Goal: Transaction & Acquisition: Purchase product/service

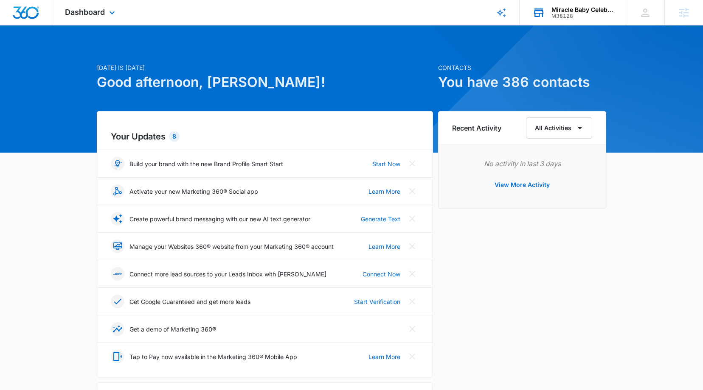
click at [580, 21] on div "Miracle Baby Celebrations LLC M38128 Your Accounts View All" at bounding box center [572, 12] width 106 height 25
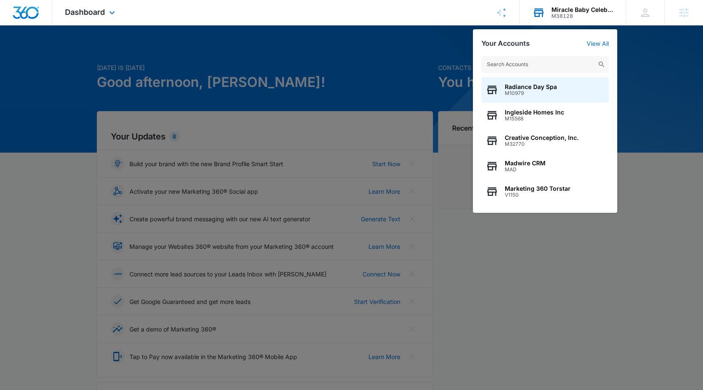
click at [538, 66] on input "text" at bounding box center [544, 64] width 127 height 17
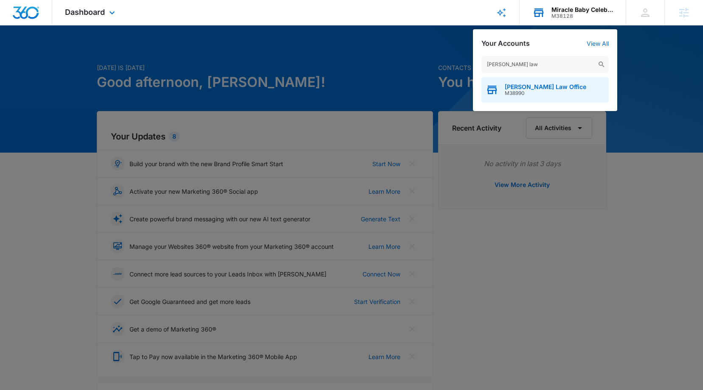
type input "chester law"
click at [532, 96] on div "Chester Law Office M38990" at bounding box center [544, 89] width 127 height 25
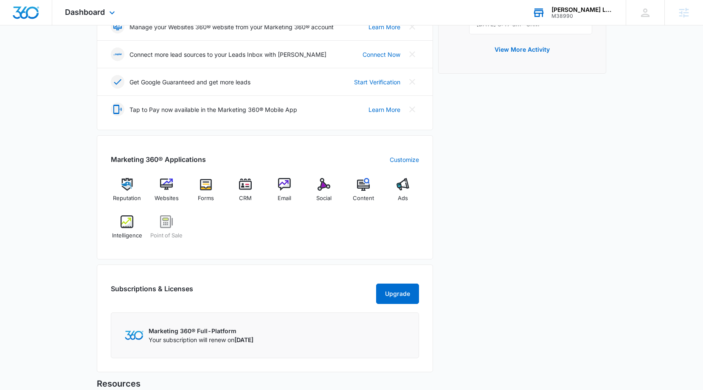
scroll to position [287, 0]
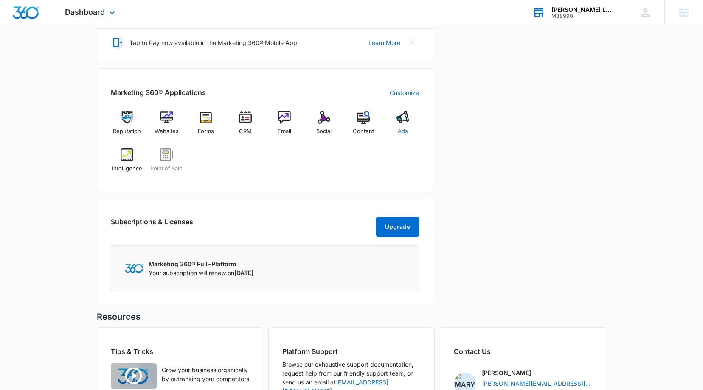
click at [403, 122] on img at bounding box center [402, 117] width 13 height 13
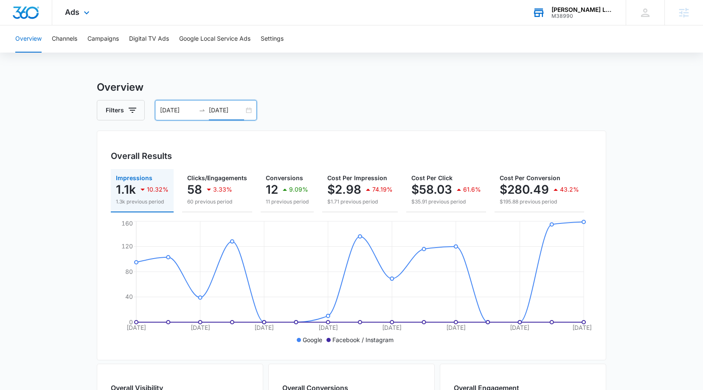
click at [216, 111] on input "[DATE]" at bounding box center [226, 110] width 35 height 9
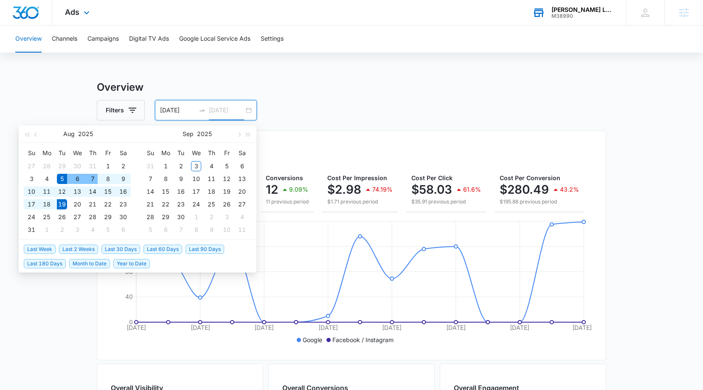
type input "[DATE]"
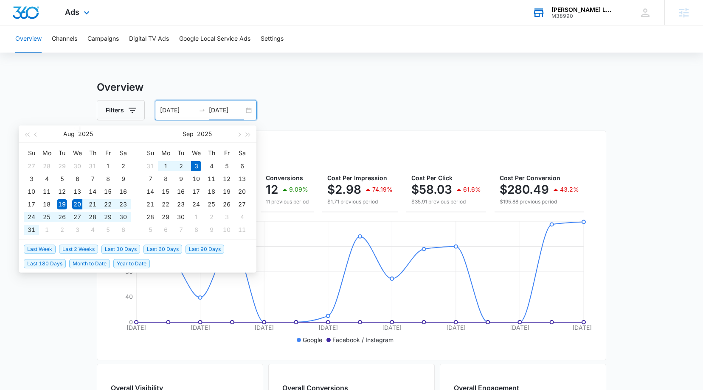
click at [80, 249] on span "Last 2 Weeks" at bounding box center [78, 249] width 39 height 9
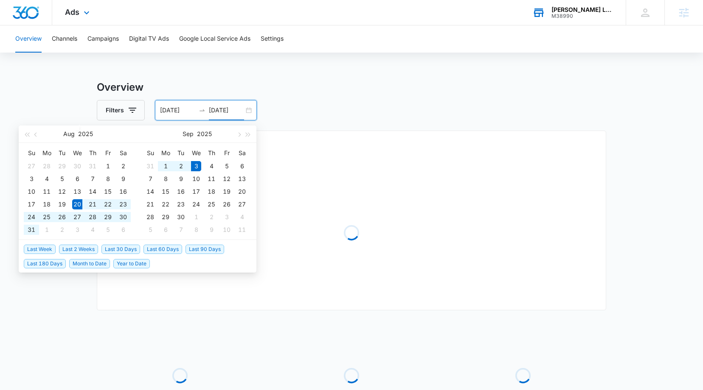
type input "[DATE]"
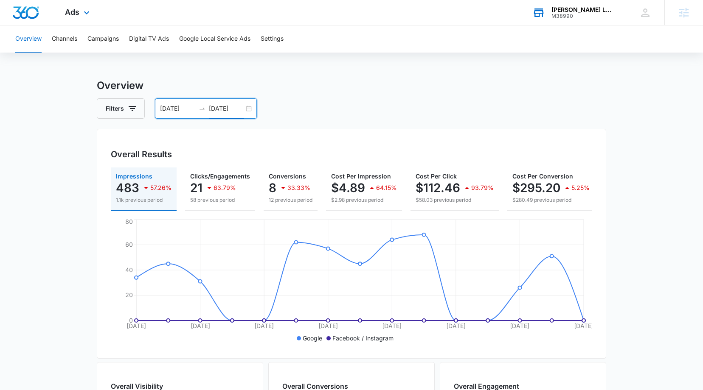
scroll to position [0, 116]
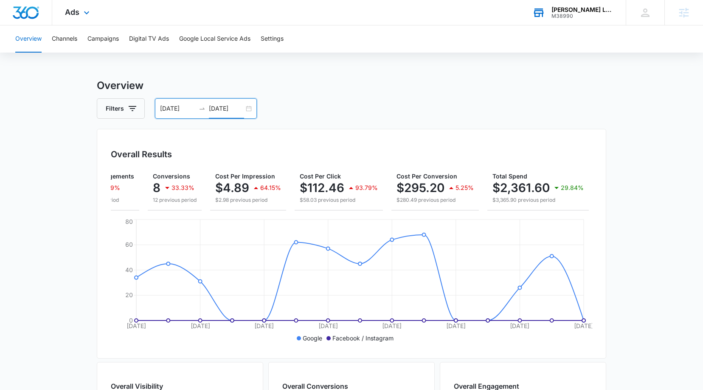
click at [653, 249] on main "Overview Filters 08/20/2025 09/03/2025 Overall Results Impressions 483 57.26% 1…" at bounding box center [351, 382] width 703 height 609
click at [85, 15] on icon at bounding box center [86, 15] width 10 height 10
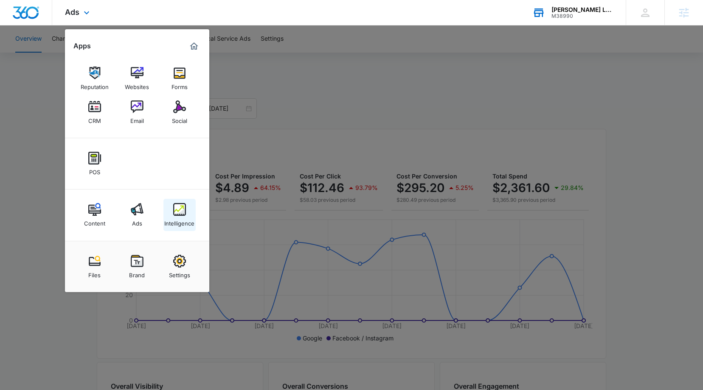
click at [185, 218] on div "Intelligence" at bounding box center [179, 221] width 30 height 11
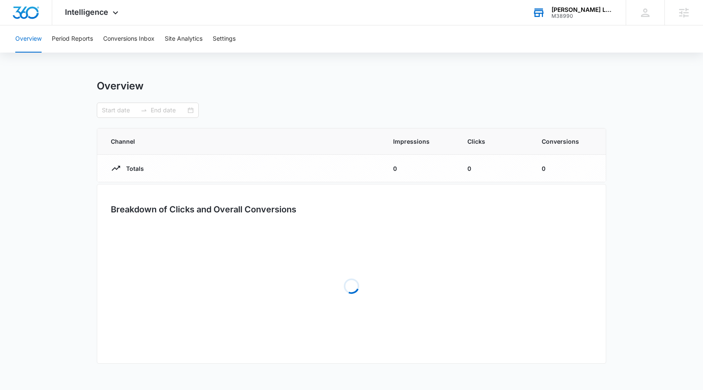
type input "08/20/2025"
type input "09/03/2025"
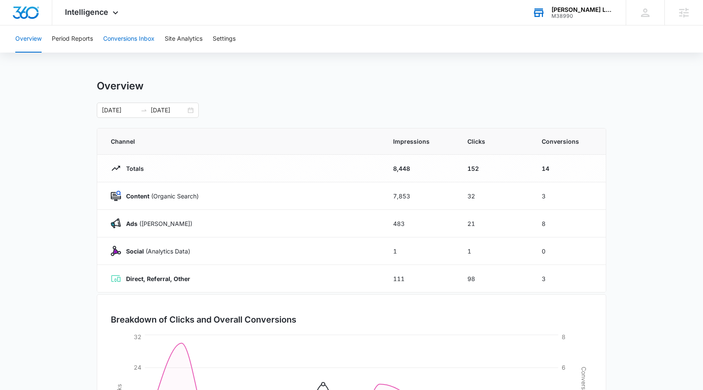
click at [138, 40] on button "Conversions Inbox" at bounding box center [128, 38] width 51 height 27
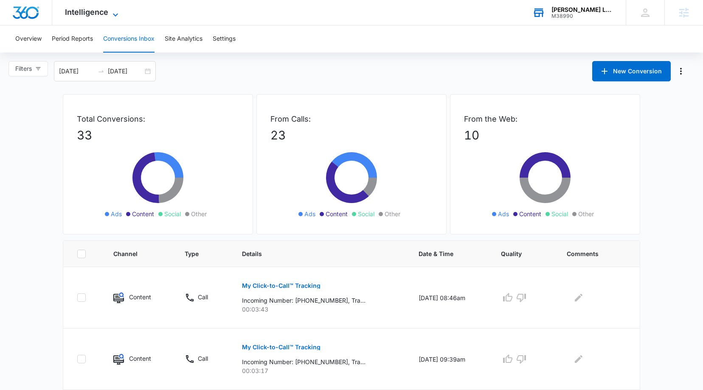
click at [81, 13] on span "Intelligence" at bounding box center [86, 12] width 43 height 9
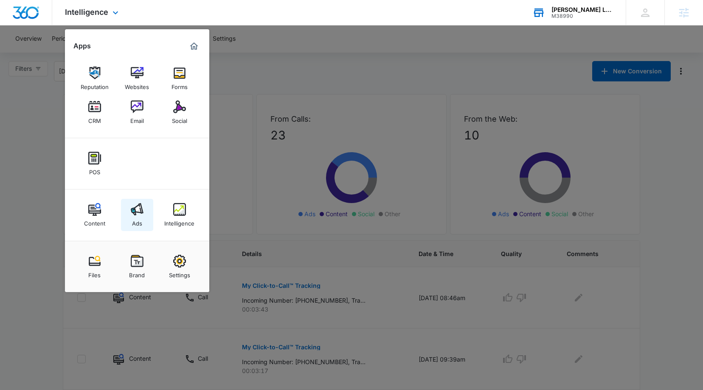
click at [136, 229] on link "Ads" at bounding box center [137, 215] width 32 height 32
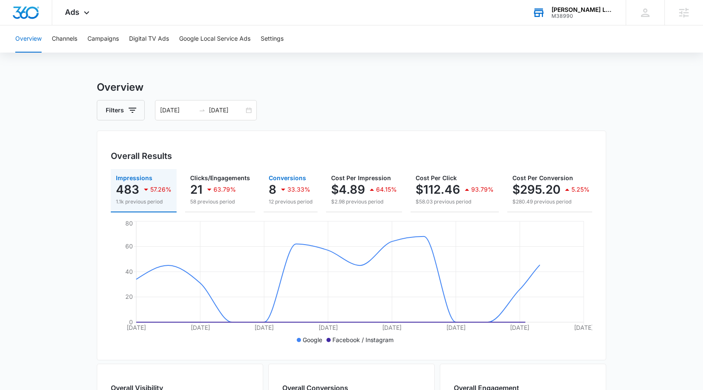
drag, startPoint x: 303, startPoint y: 189, endPoint x: 319, endPoint y: 194, distance: 17.3
click at [302, 190] on p "33.33%" at bounding box center [298, 190] width 23 height 6
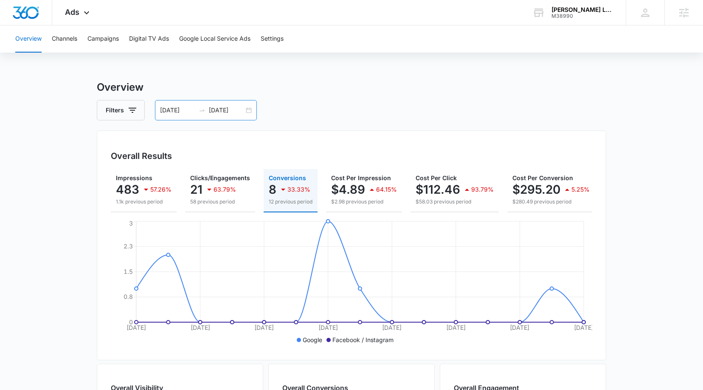
click at [244, 107] on div "08/20/2025 09/03/2025" at bounding box center [206, 110] width 102 height 20
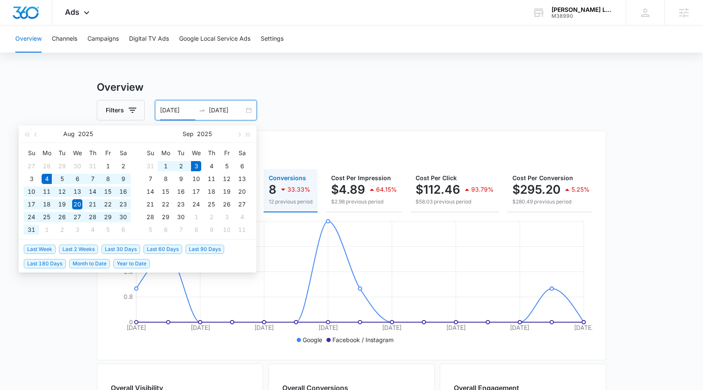
click at [126, 249] on span "Last 30 Days" at bounding box center [120, 249] width 39 height 9
type input "08/04/2025"
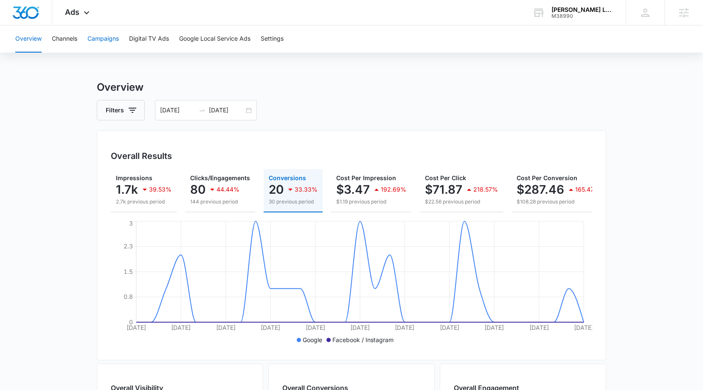
click at [106, 38] on button "Campaigns" at bounding box center [102, 38] width 31 height 27
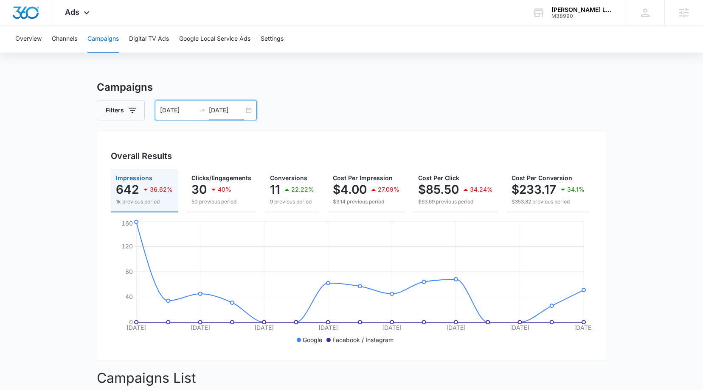
click at [232, 112] on input "09/02/2025" at bounding box center [226, 110] width 35 height 9
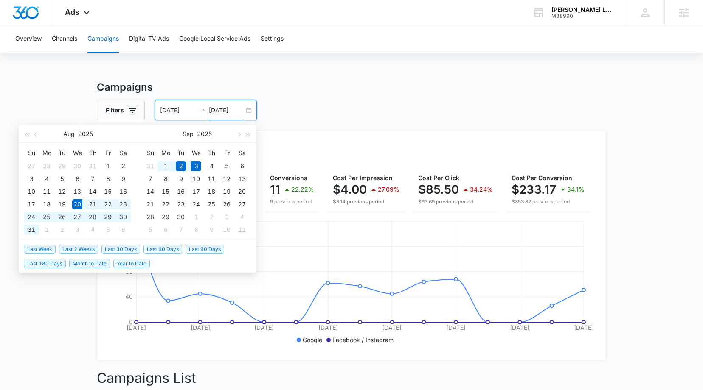
drag, startPoint x: 76, startPoint y: 251, endPoint x: 81, endPoint y: 252, distance: 4.8
click at [76, 252] on span "Last 2 Weeks" at bounding box center [78, 249] width 39 height 9
type input "08/20/2025"
type input "09/03/2025"
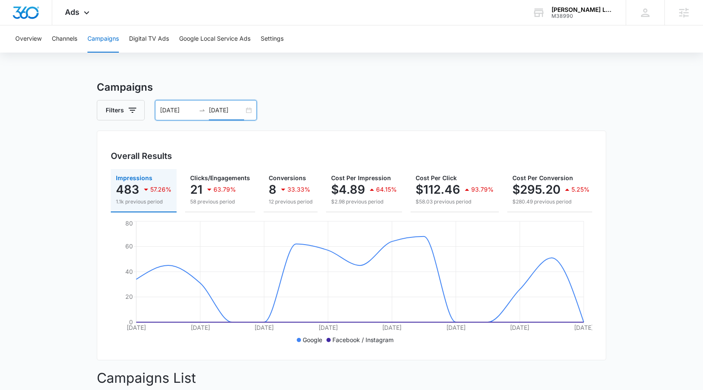
click at [241, 115] on div "08/20/2025 09/03/2025" at bounding box center [206, 110] width 102 height 20
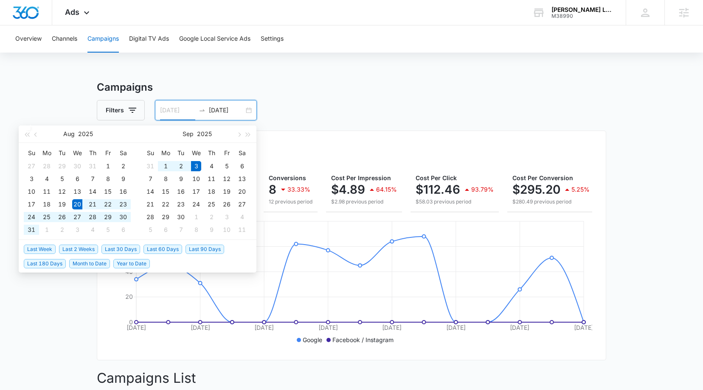
type input "08/20/2025"
click at [518, 62] on div "Overview Channels Campaigns Digital TV Ads Google Local Service Ads Settings Ca…" at bounding box center [351, 337] width 703 height 624
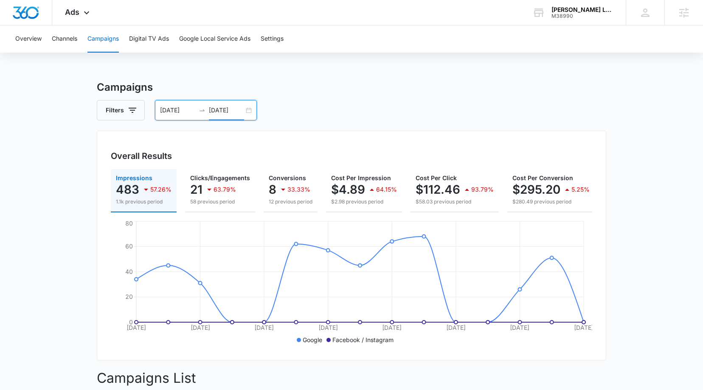
click at [215, 109] on input "09/03/2025" at bounding box center [226, 110] width 35 height 9
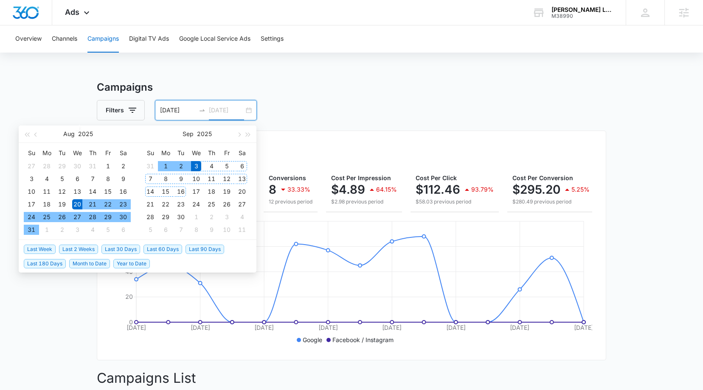
type input "09/03/2025"
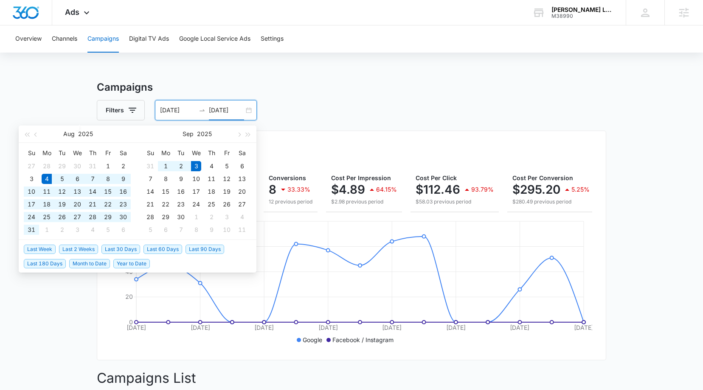
click at [120, 246] on span "Last 30 Days" at bounding box center [120, 249] width 39 height 9
type input "08/04/2025"
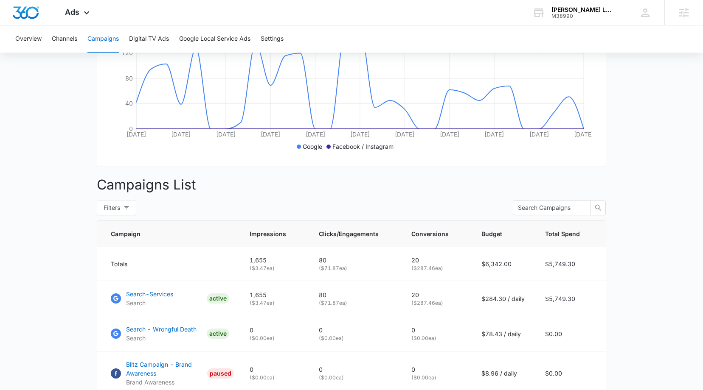
scroll to position [265, 0]
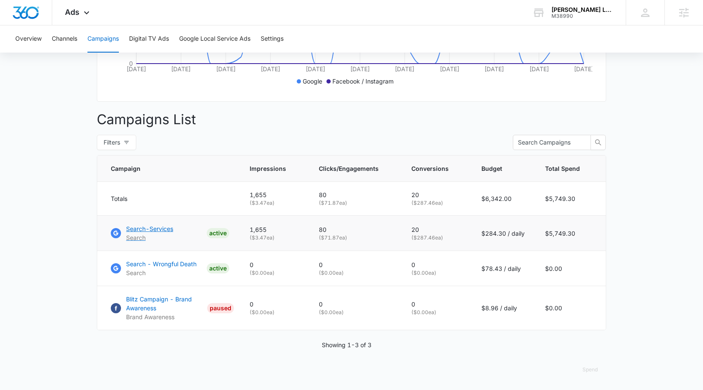
click at [173, 229] on p "Search-Services" at bounding box center [149, 228] width 47 height 9
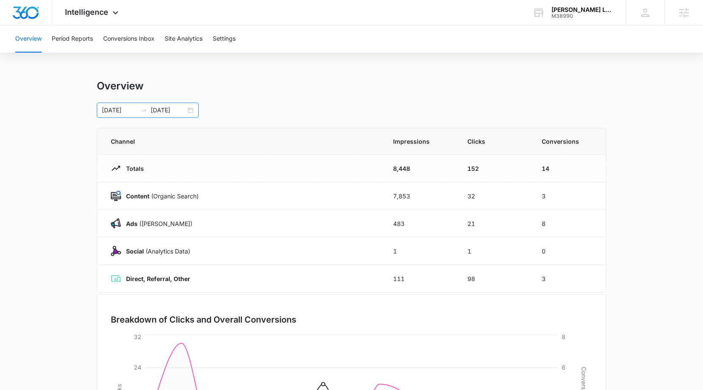
click at [143, 112] on icon "swap-right" at bounding box center [143, 110] width 7 height 7
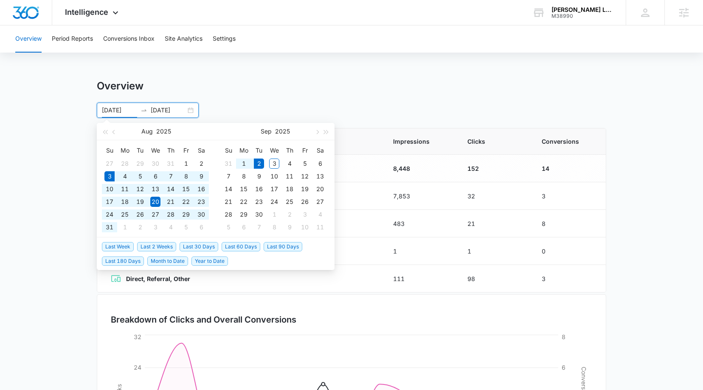
click at [213, 249] on span "Last 30 Days" at bounding box center [198, 246] width 39 height 9
type input "[DATE]"
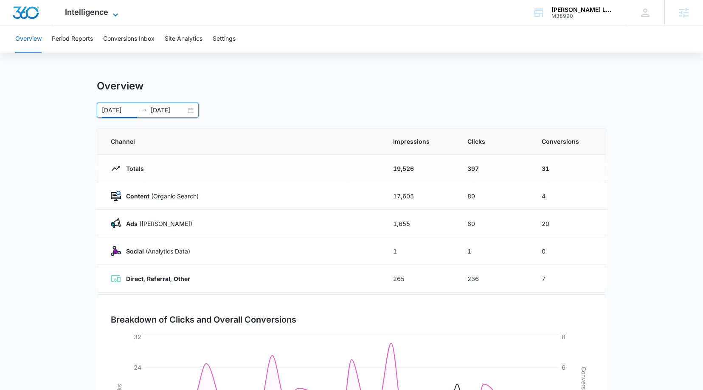
click at [106, 15] on span "Intelligence" at bounding box center [86, 12] width 43 height 9
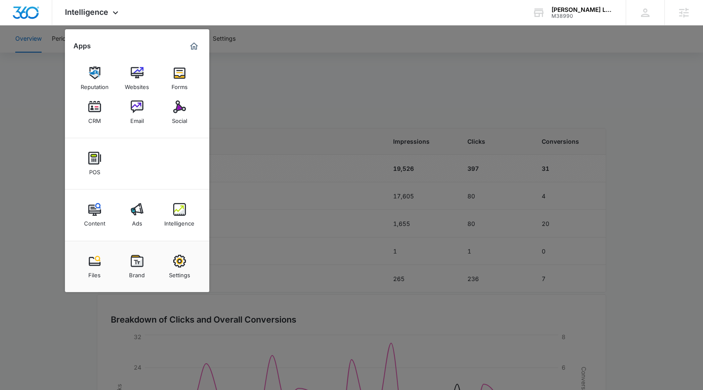
click at [295, 107] on div at bounding box center [351, 195] width 703 height 390
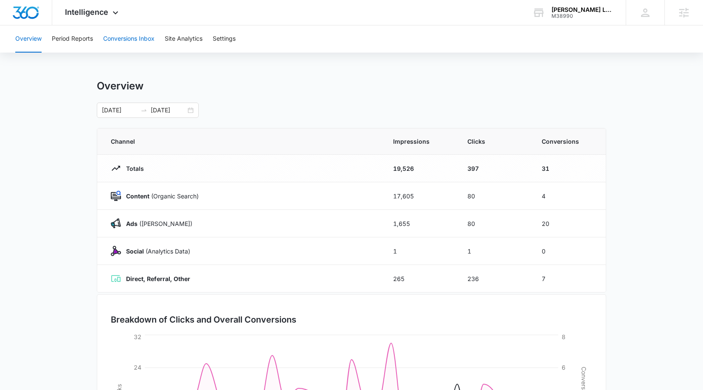
click at [139, 42] on button "Conversions Inbox" at bounding box center [128, 38] width 51 height 27
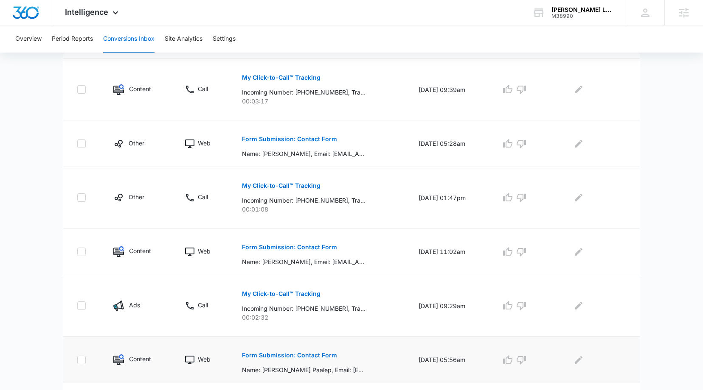
scroll to position [309, 0]
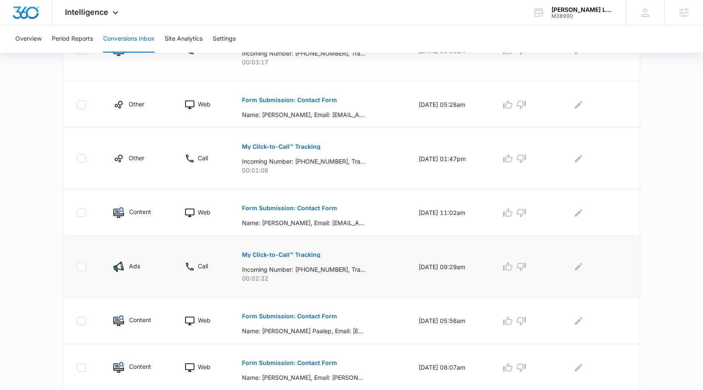
click at [264, 254] on p "My Click-to-Call™ Tracking" at bounding box center [281, 255] width 78 height 6
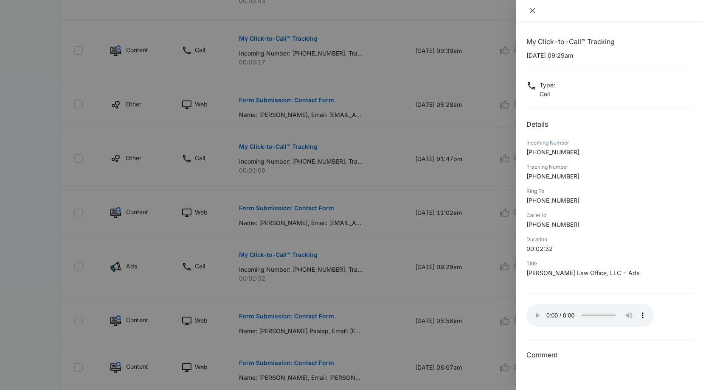
click at [529, 11] on icon "close" at bounding box center [532, 10] width 7 height 7
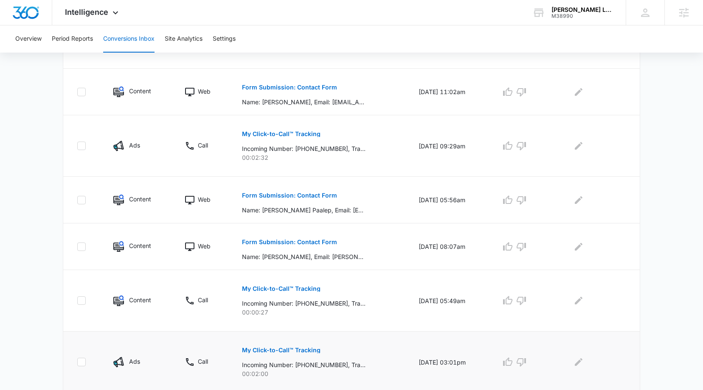
scroll to position [459, 0]
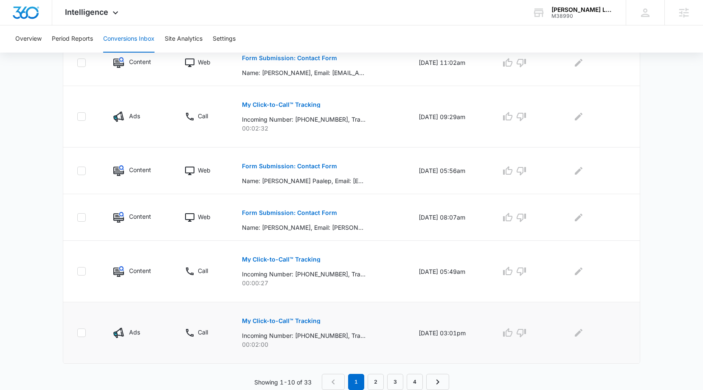
click at [134, 330] on p "Ads" at bounding box center [134, 332] width 11 height 9
click at [134, 333] on p "Ads" at bounding box center [134, 332] width 11 height 9
click at [269, 316] on button "My Click-to-Call™ Tracking" at bounding box center [281, 321] width 78 height 20
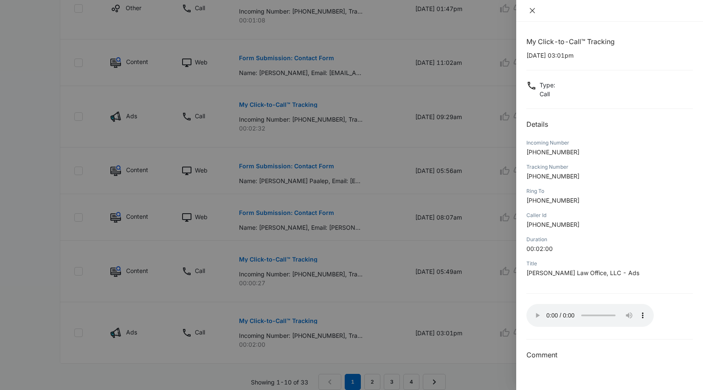
click at [532, 10] on icon "close" at bounding box center [531, 10] width 5 height 5
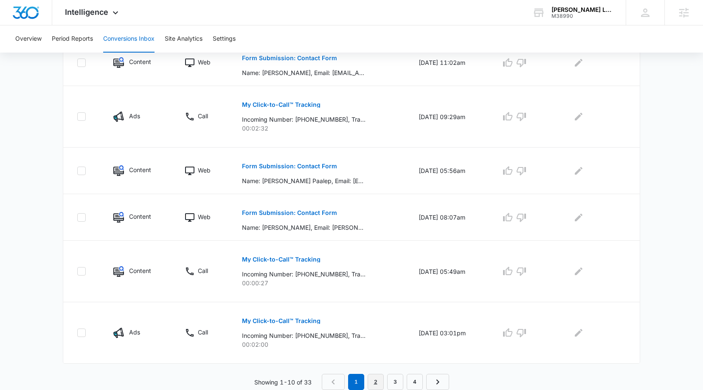
click at [373, 384] on link "2" at bounding box center [375, 382] width 16 height 16
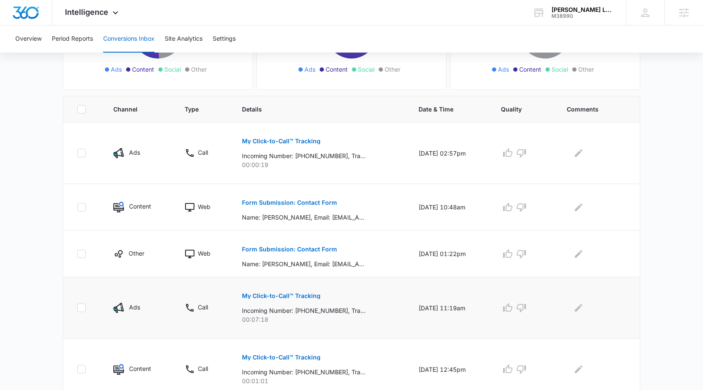
scroll to position [146, 0]
click at [284, 295] on p "My Click-to-Call™ Tracking" at bounding box center [281, 295] width 78 height 6
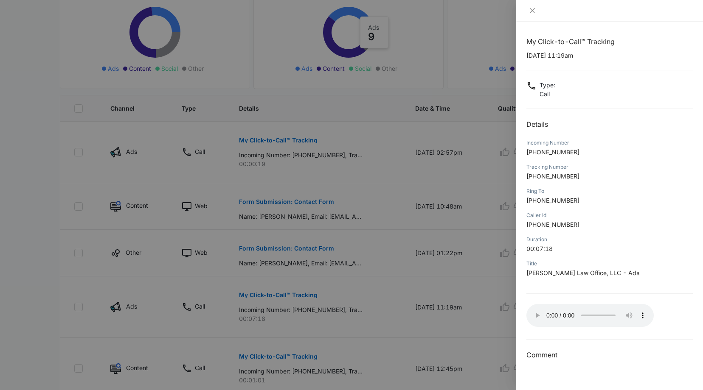
click at [42, 300] on div at bounding box center [351, 195] width 703 height 390
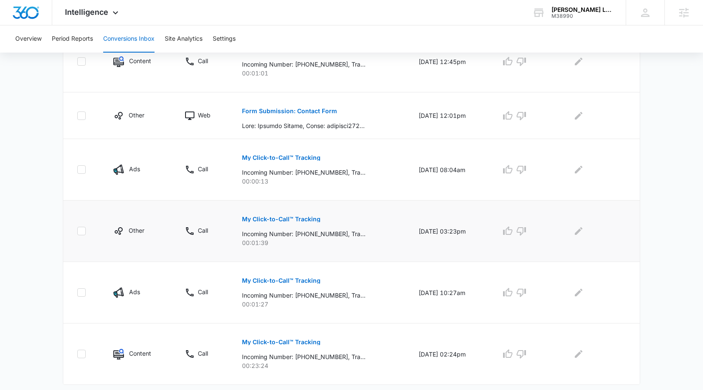
scroll to position [474, 0]
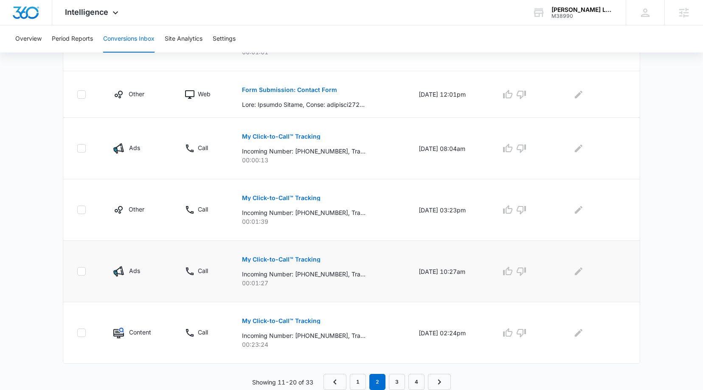
click at [287, 258] on p "My Click-to-Call™ Tracking" at bounding box center [281, 260] width 78 height 6
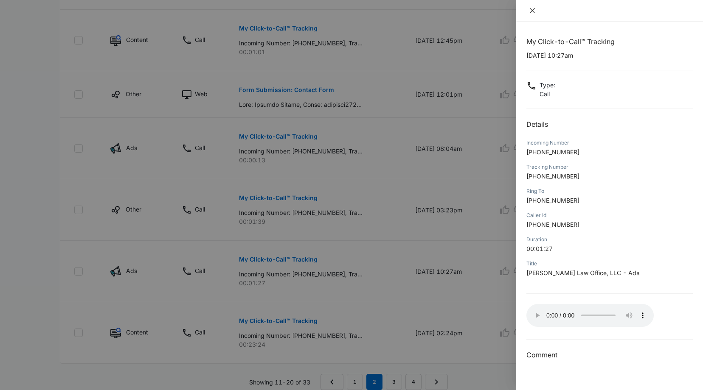
click at [530, 12] on icon "close" at bounding box center [532, 10] width 7 height 7
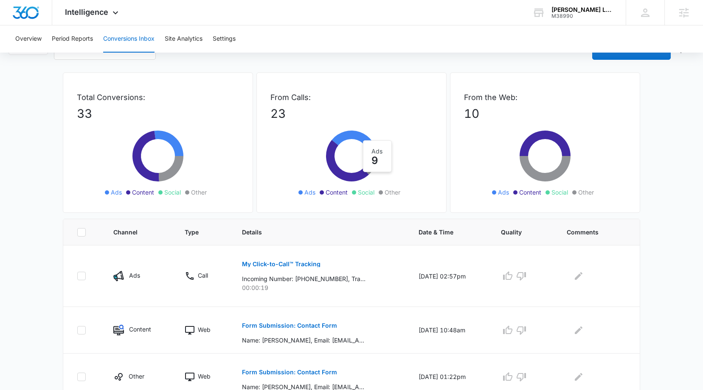
scroll to position [0, 0]
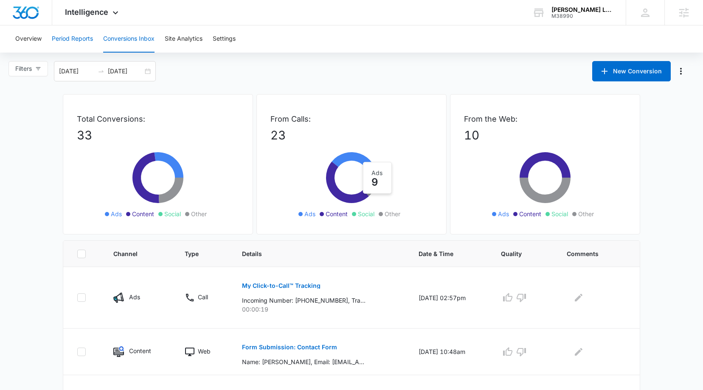
click at [78, 39] on button "Period Reports" at bounding box center [72, 38] width 41 height 27
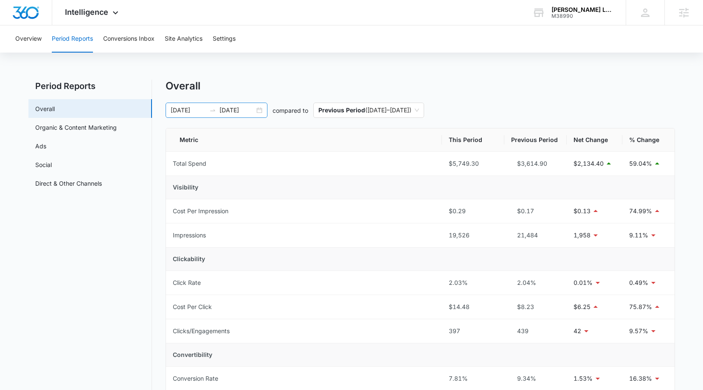
click at [241, 114] on input "09/02/2025" at bounding box center [236, 110] width 35 height 9
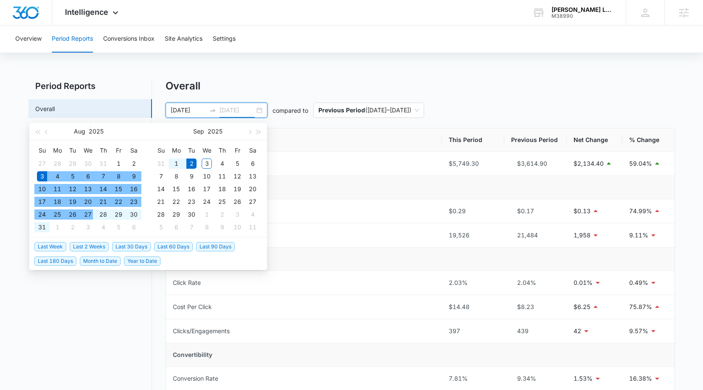
type input "09/02/2025"
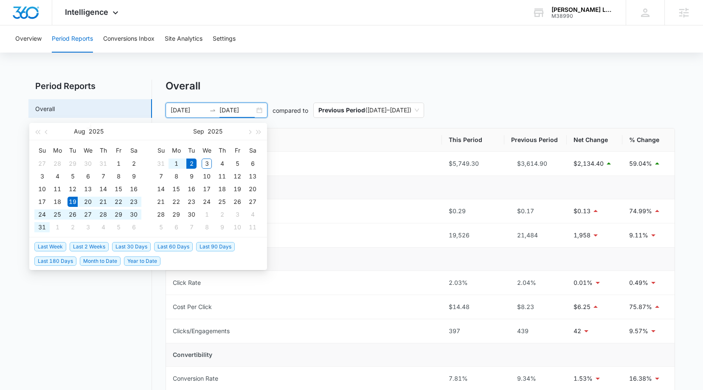
click at [88, 251] on span "Last 2 Weeks" at bounding box center [89, 246] width 39 height 9
type input "08/19/2025"
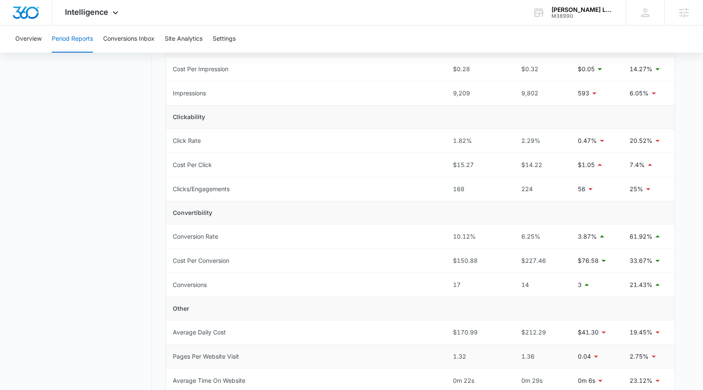
scroll to position [173, 0]
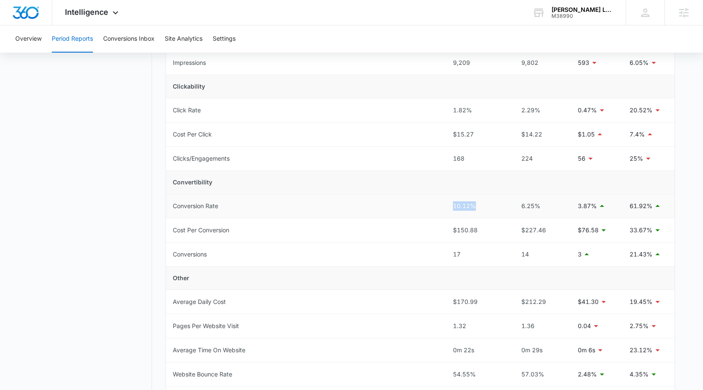
drag, startPoint x: 488, startPoint y: 207, endPoint x: 412, endPoint y: 208, distance: 76.4
click at [412, 207] on tr "Conversion Rate 10.12% 6.25% 3.87% 61.92%" at bounding box center [420, 206] width 508 height 24
drag, startPoint x: 70, startPoint y: 198, endPoint x: 85, endPoint y: 201, distance: 14.8
click at [72, 198] on nav "Period Reports Overall Organic & Content Marketing Ads Social Direct & Other Ch…" at bounding box center [89, 234] width 123 height 654
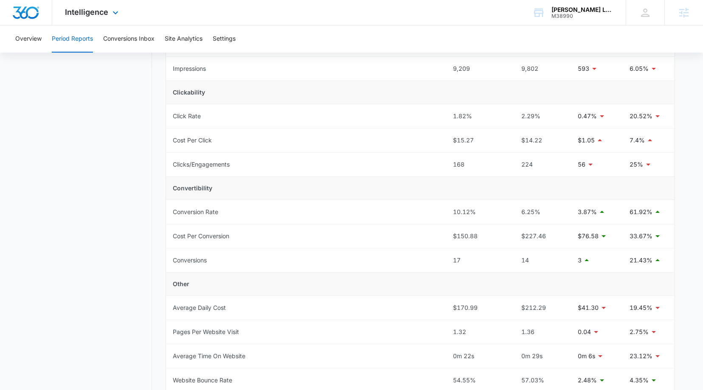
scroll to position [166, 0]
click at [82, 14] on span "Intelligence" at bounding box center [86, 12] width 43 height 9
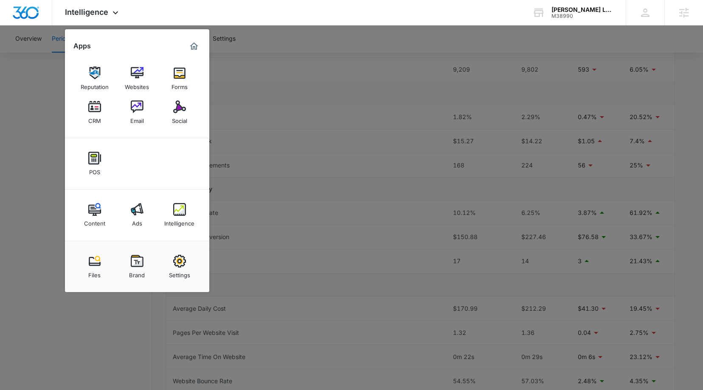
click at [44, 101] on div at bounding box center [351, 195] width 703 height 390
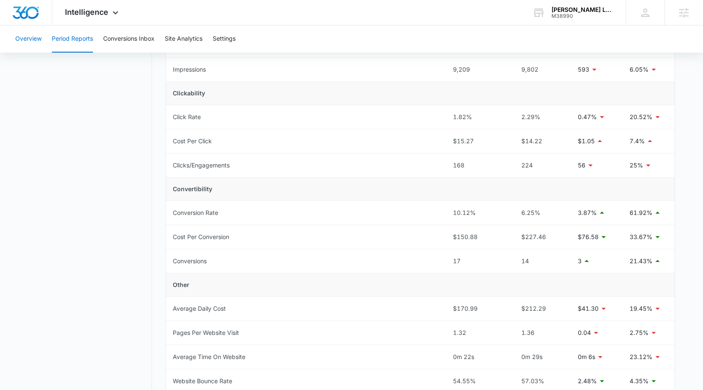
click at [25, 38] on button "Overview" at bounding box center [28, 38] width 26 height 27
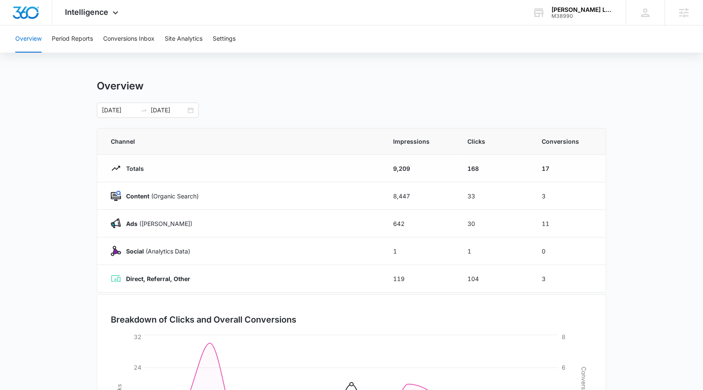
click at [160, 118] on div "Overview 08/19/2025 09/02/2025 Channel Impressions Clicks Conversions Totals 9,…" at bounding box center [351, 302] width 509 height 445
click at [191, 114] on div "08/19/2025 09/02/2025" at bounding box center [148, 110] width 102 height 15
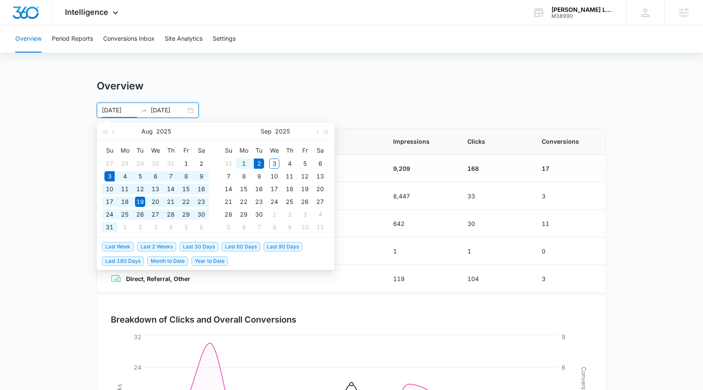
click at [202, 244] on span "Last 30 Days" at bounding box center [198, 246] width 39 height 9
type input "08/03/2025"
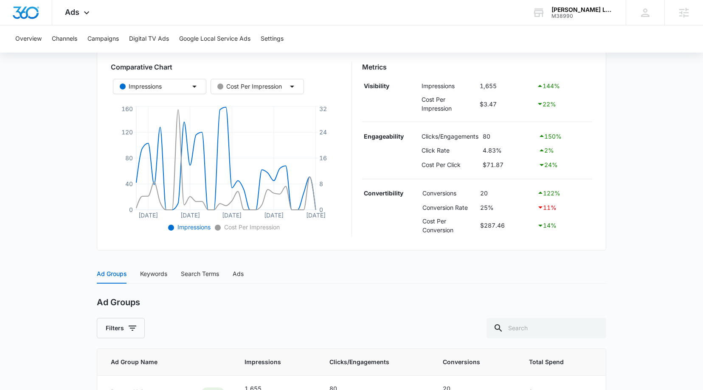
scroll to position [271, 0]
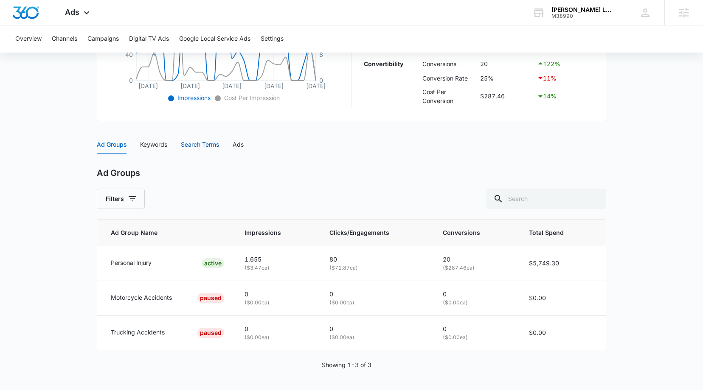
click at [211, 148] on div "Search Terms" at bounding box center [200, 144] width 38 height 9
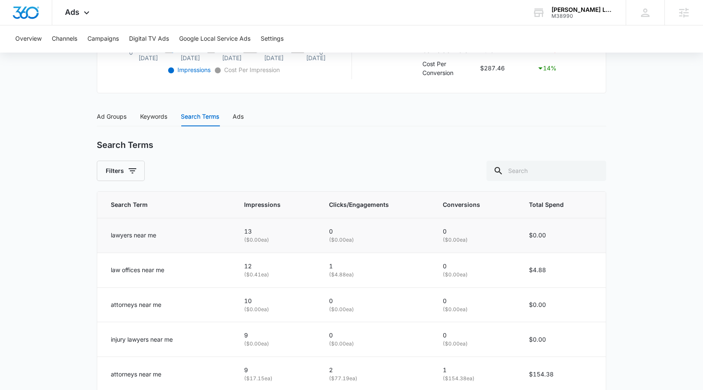
scroll to position [341, 0]
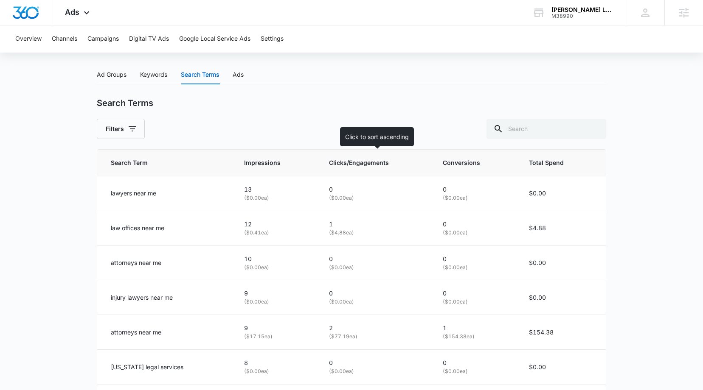
click at [350, 157] on th "Clicks/Engagements" at bounding box center [376, 163] width 114 height 27
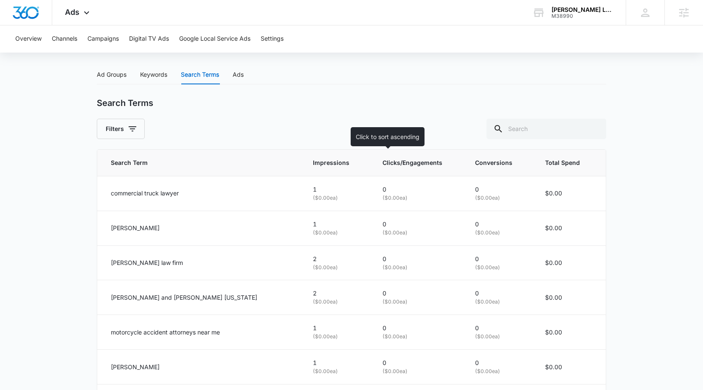
click at [382, 161] on span "Clicks/Engagements" at bounding box center [412, 162] width 60 height 9
click at [421, 163] on div "Clicks/Engagements" at bounding box center [418, 162] width 72 height 9
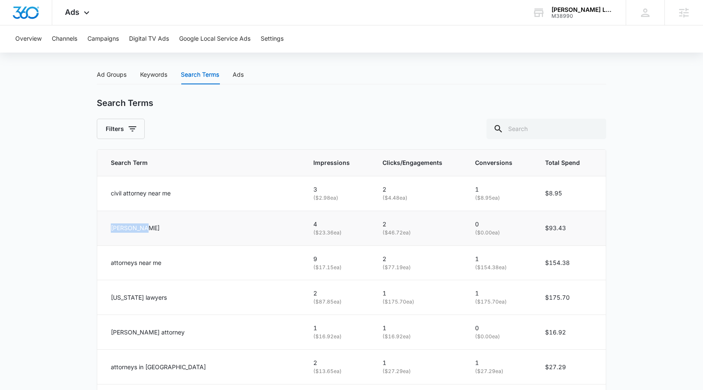
drag, startPoint x: 144, startPoint y: 232, endPoint x: 101, endPoint y: 226, distance: 43.7
click at [101, 226] on td "[PERSON_NAME]" at bounding box center [200, 228] width 206 height 35
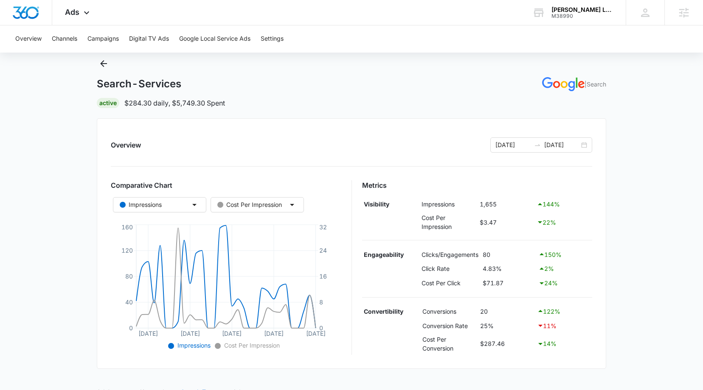
scroll to position [0, 0]
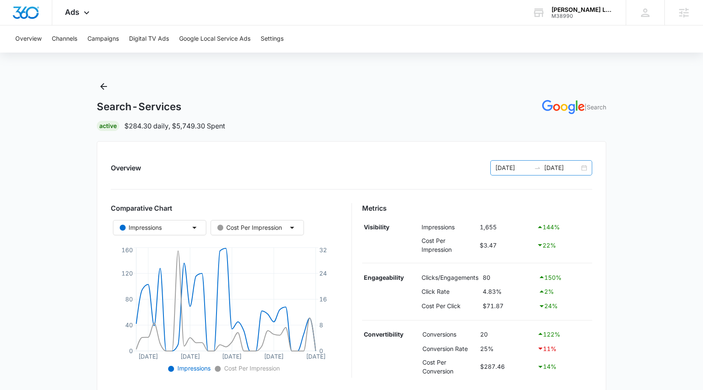
click at [554, 166] on input "[DATE]" at bounding box center [561, 167] width 35 height 9
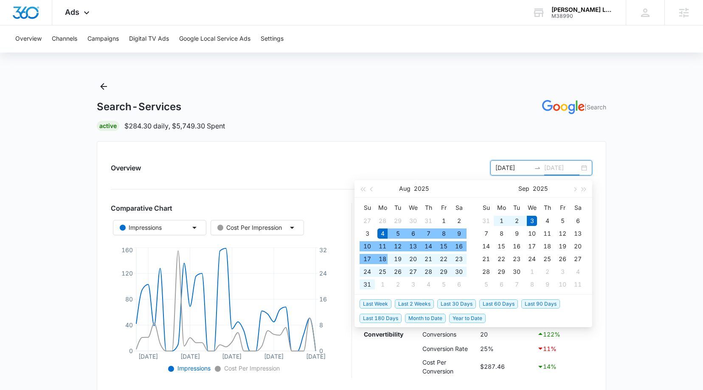
type input "09/03/2025"
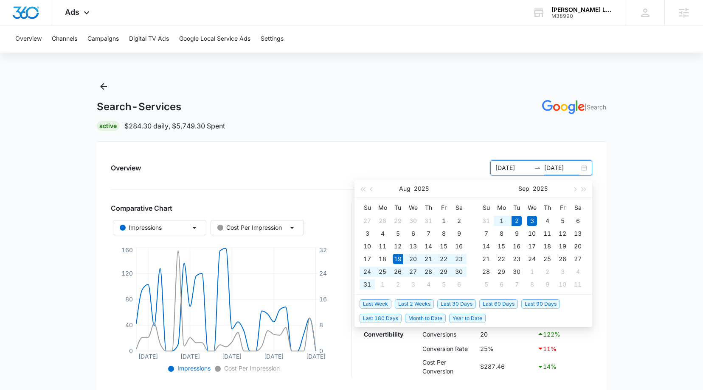
click at [415, 301] on span "Last 2 Weeks" at bounding box center [414, 304] width 39 height 9
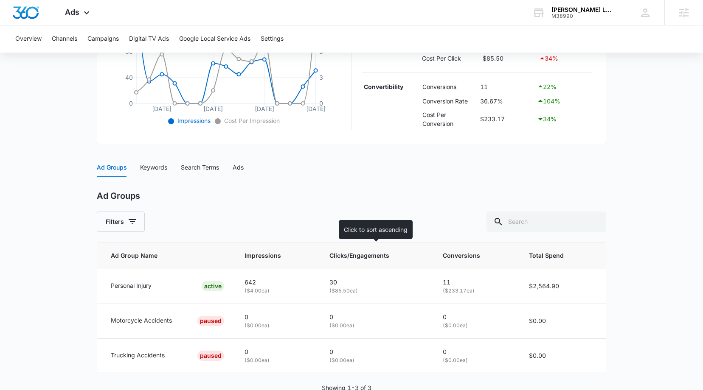
click at [365, 251] on span "Clicks/Engagements" at bounding box center [369, 255] width 81 height 9
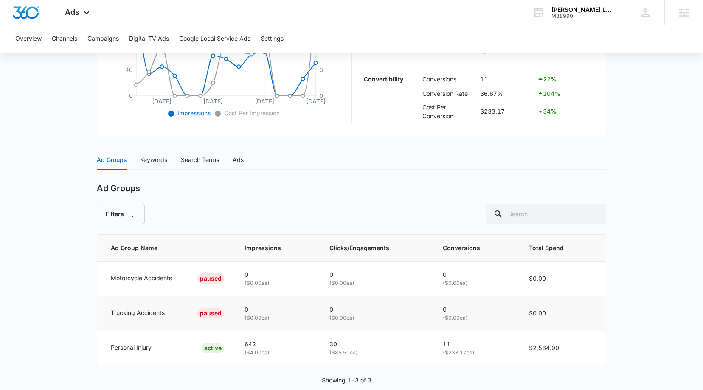
scroll to position [271, 0]
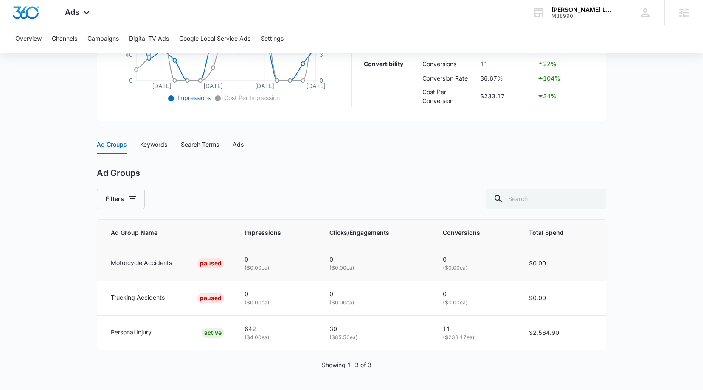
click at [372, 247] on td "0 ( $0.00 ea)" at bounding box center [376, 263] width 114 height 35
click at [207, 150] on div "Search Terms" at bounding box center [200, 145] width 38 height 20
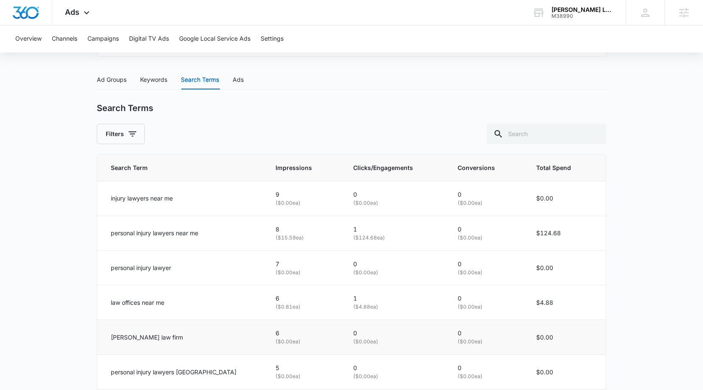
scroll to position [337, 0]
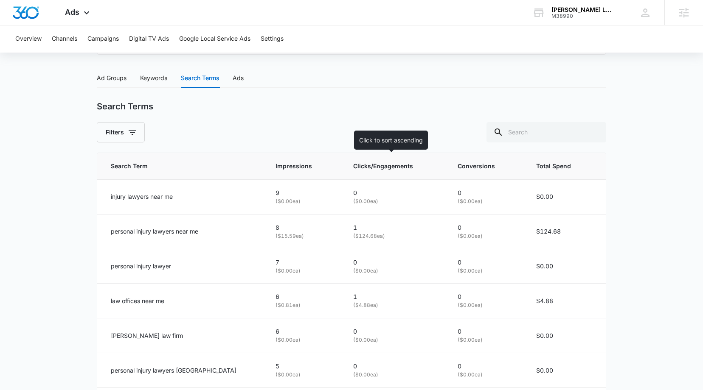
click at [384, 162] on span "Clicks/Engagements" at bounding box center [388, 166] width 71 height 9
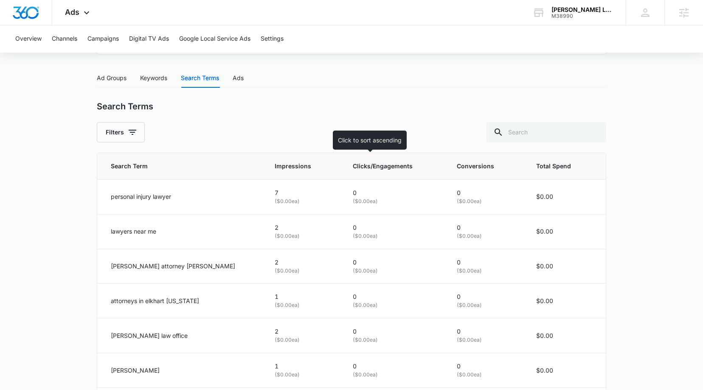
click at [372, 164] on span "Clicks/Engagements" at bounding box center [389, 166] width 72 height 9
click at [403, 165] on span "Clicks/Engagements" at bounding box center [389, 166] width 72 height 9
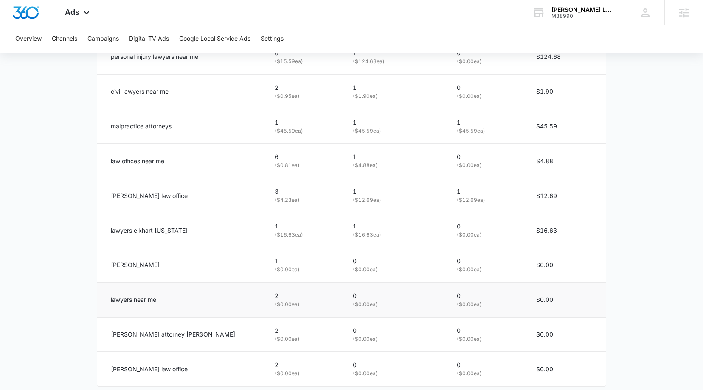
scroll to position [521, 0]
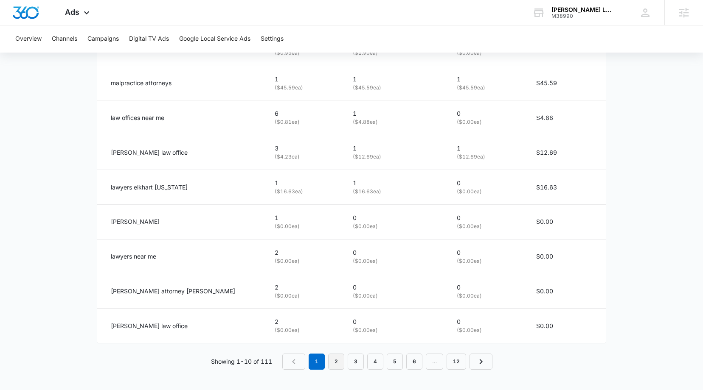
click at [337, 363] on link "2" at bounding box center [336, 362] width 16 height 16
click at [312, 359] on link "1" at bounding box center [318, 362] width 16 height 16
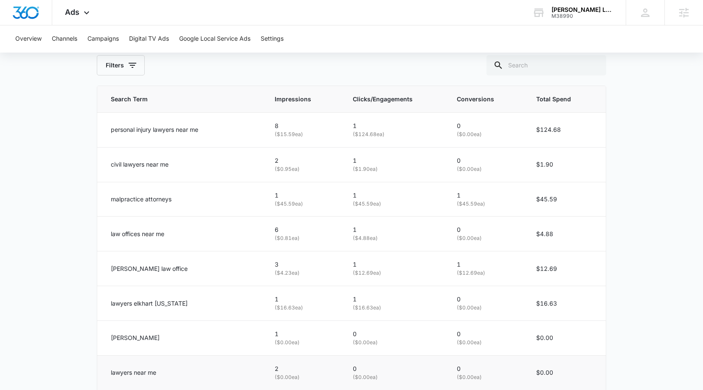
scroll to position [396, 0]
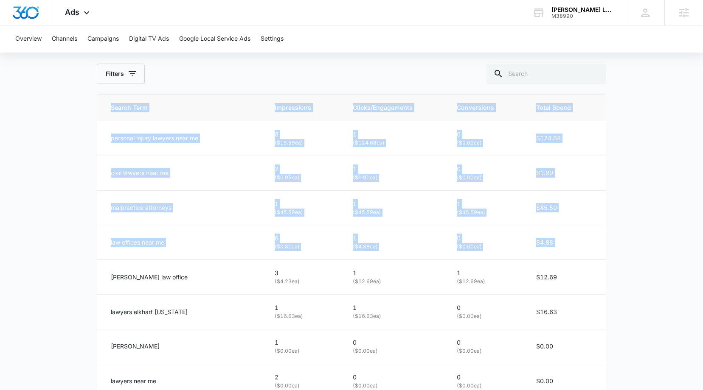
drag, startPoint x: 126, startPoint y: 274, endPoint x: 63, endPoint y: 274, distance: 62.8
click at [63, 274] on main "Search-Services | Search Active $284.30 daily , $2,564.90 Spent Overview 08/19/…" at bounding box center [351, 99] width 703 height 831
drag, startPoint x: 87, startPoint y: 304, endPoint x: 221, endPoint y: 307, distance: 134.1
click at [95, 305] on main "Search-Services | Search Active $284.30 daily , $2,564.90 Spent Overview 08/19/…" at bounding box center [351, 99] width 703 height 831
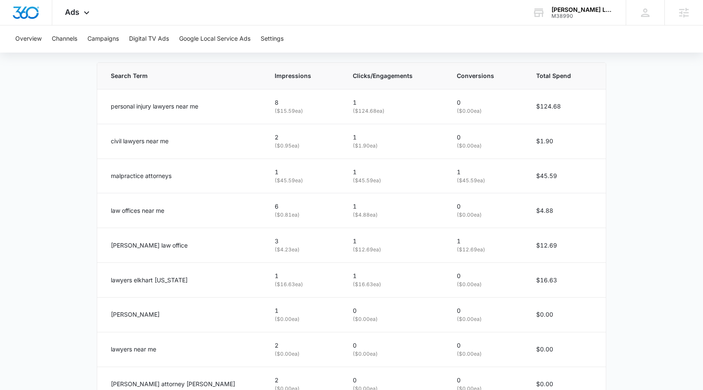
scroll to position [419, 0]
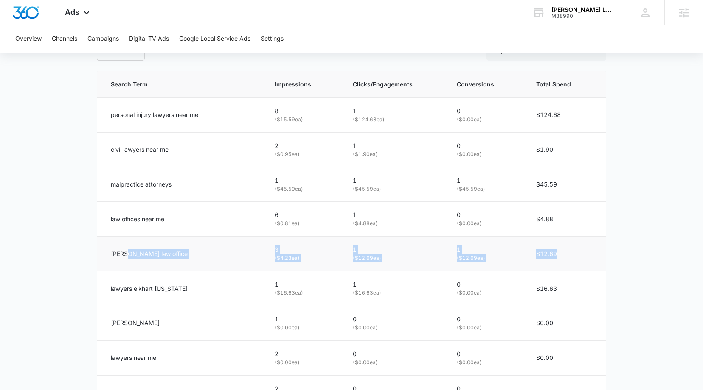
drag, startPoint x: 126, startPoint y: 258, endPoint x: 586, endPoint y: 258, distance: 460.3
click at [586, 258] on tr "beehler law office 3 ( $4.23 ea) 1 ( $12.69 ea) 1 ( $12.69 ea) $12.69" at bounding box center [351, 254] width 508 height 35
click at [600, 260] on td "$12.69" at bounding box center [566, 254] width 80 height 35
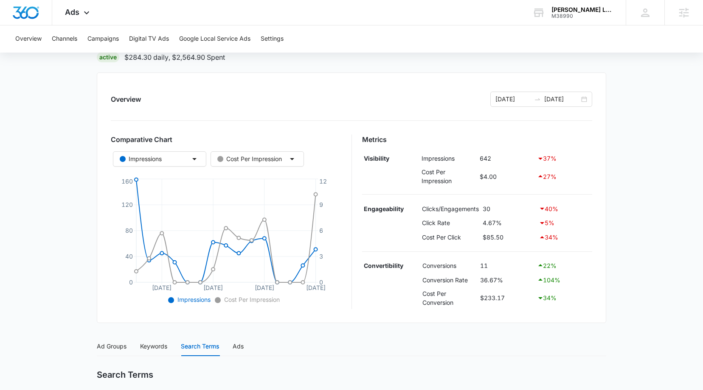
scroll to position [76, 0]
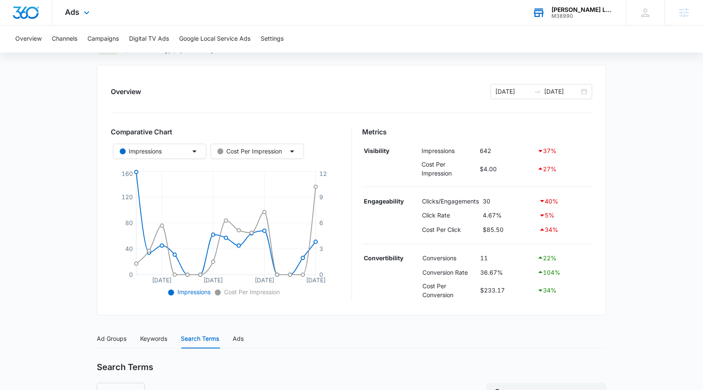
click at [577, 7] on div "[PERSON_NAME] Law Office" at bounding box center [582, 9] width 62 height 7
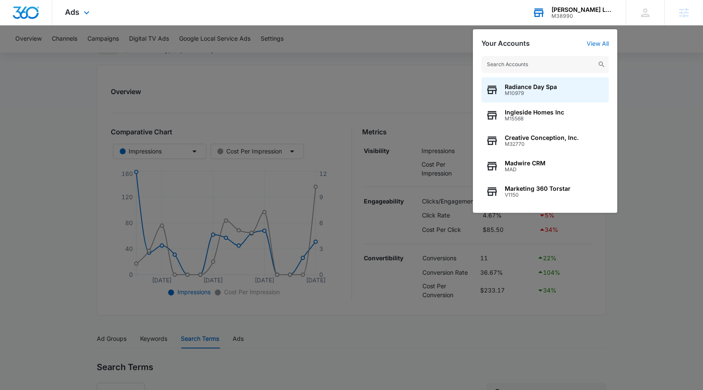
click at [560, 63] on input "text" at bounding box center [544, 64] width 127 height 17
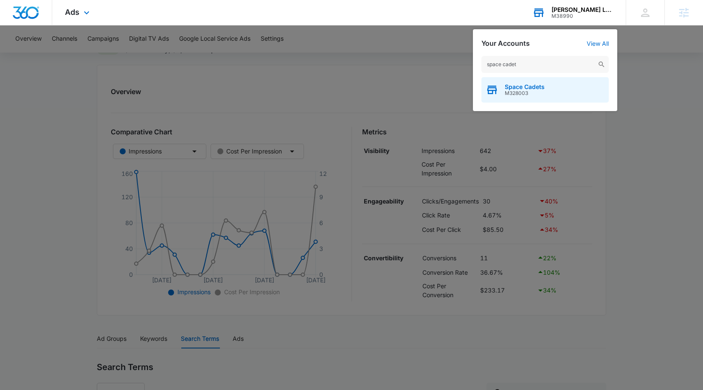
type input "space cadet"
click at [536, 86] on span "Space Cadets" at bounding box center [524, 87] width 40 height 7
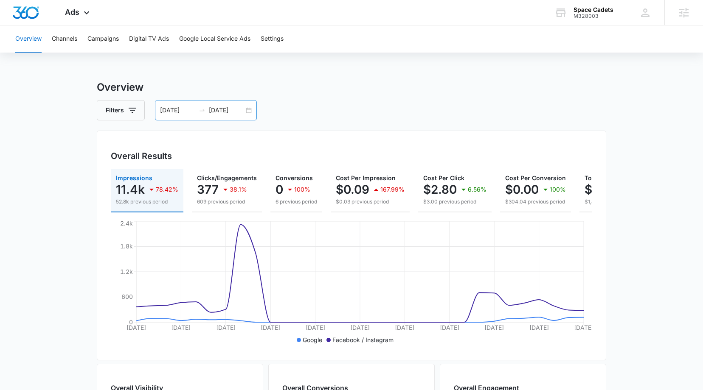
click at [185, 106] on input "08/03/2025" at bounding box center [177, 110] width 35 height 9
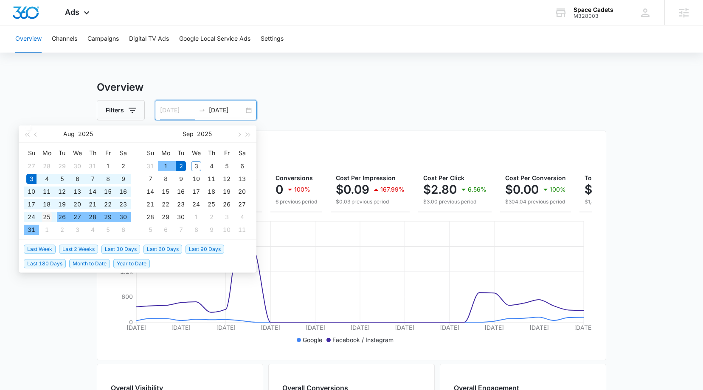
type input "08/25/2025"
click at [47, 216] on div "25" at bounding box center [47, 217] width 10 height 10
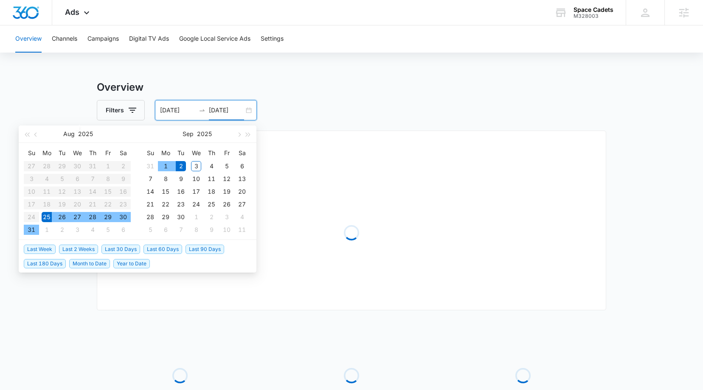
type input "09/02/2025"
click at [373, 73] on div "Overview Channels Campaigns Digital TV Ads Google Local Service Ads Settings Ov…" at bounding box center [351, 247] width 703 height 445
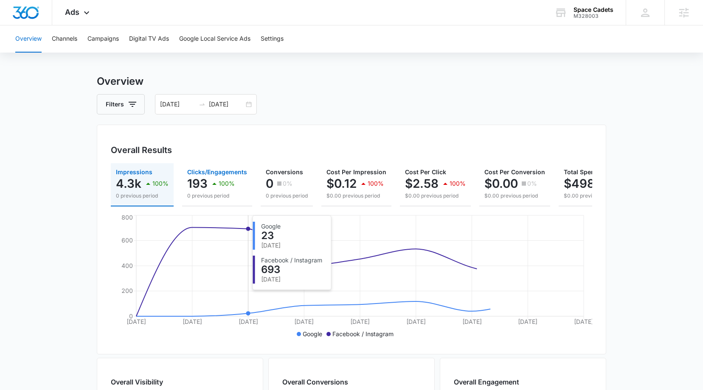
scroll to position [14, 0]
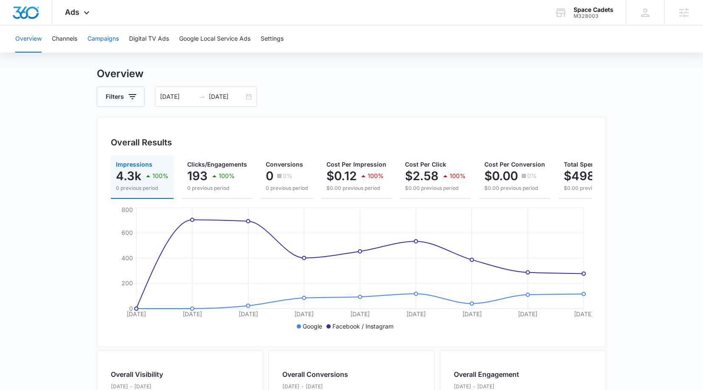
click at [112, 32] on button "Campaigns" at bounding box center [102, 38] width 31 height 27
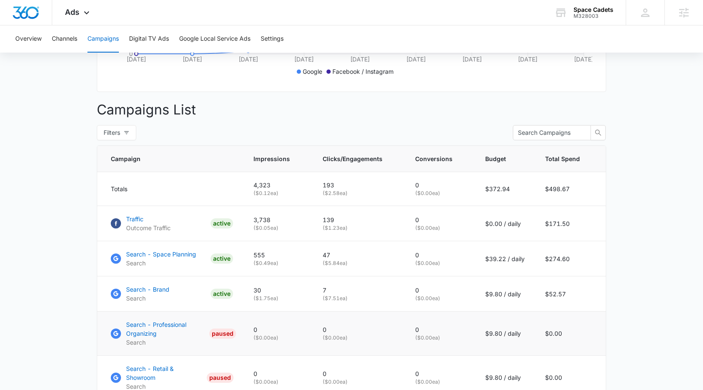
scroll to position [285, 0]
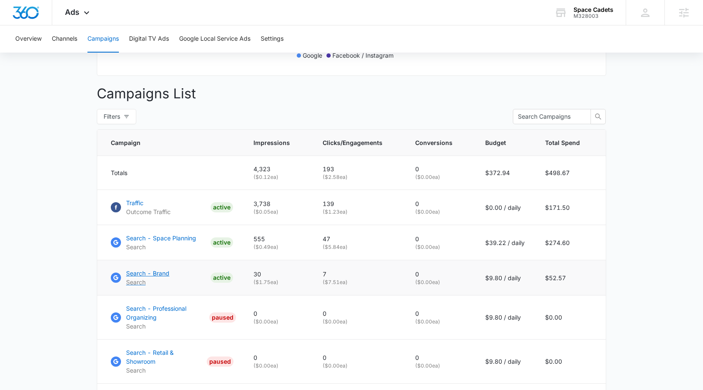
click at [166, 287] on p "Search" at bounding box center [147, 282] width 43 height 9
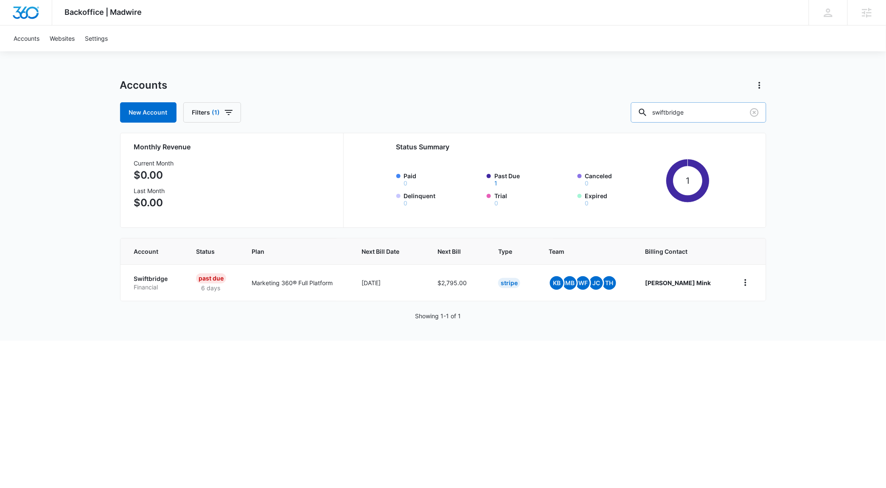
click at [711, 106] on input "swiftbridge" at bounding box center [698, 112] width 135 height 20
type input "[PERSON_NAME] law office"
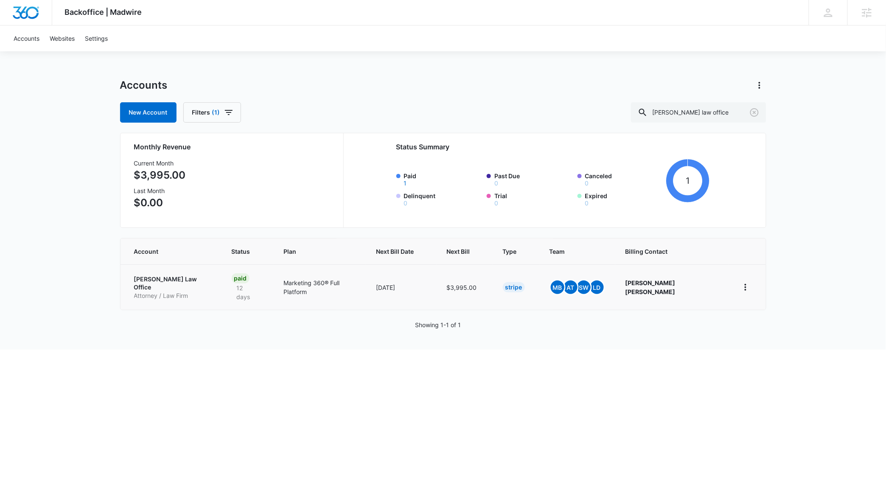
click at [165, 279] on p "[PERSON_NAME] Law Office" at bounding box center [172, 283] width 77 height 17
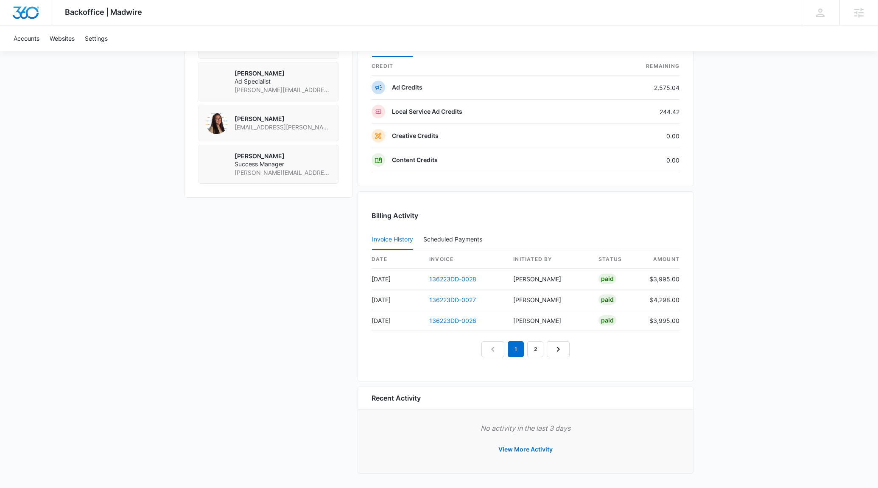
scroll to position [682, 0]
click at [471, 270] on td "136223DD-0028" at bounding box center [465, 277] width 84 height 21
click at [470, 275] on link "136223DD-0028" at bounding box center [452, 277] width 47 height 7
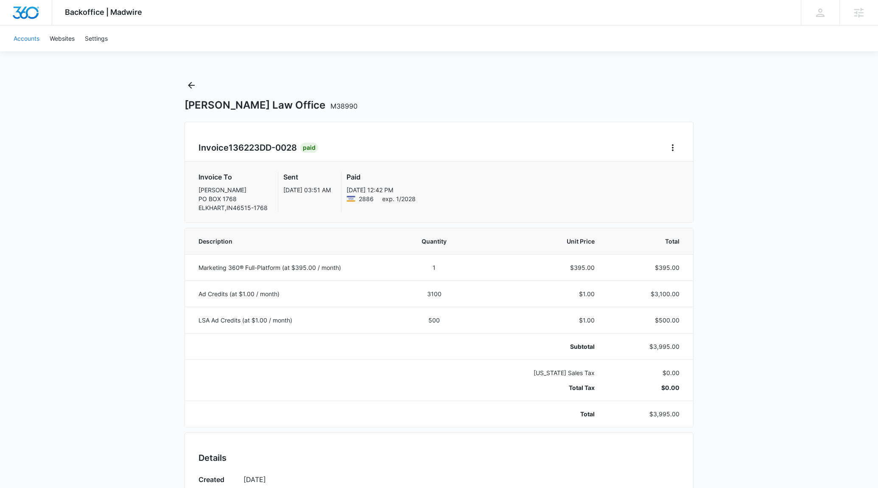
click at [25, 42] on link "Accounts" at bounding box center [26, 38] width 36 height 26
click at [190, 83] on icon "Back" at bounding box center [191, 85] width 7 height 7
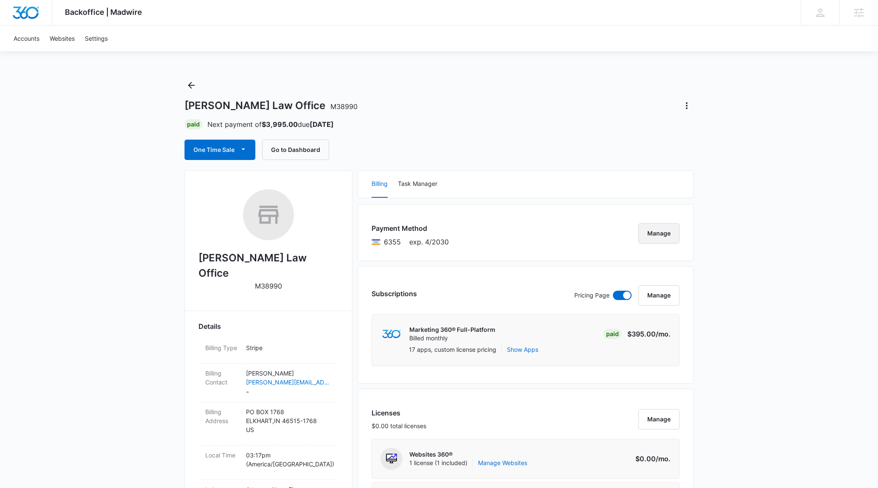
click at [668, 240] on button "Manage" at bounding box center [658, 233] width 41 height 20
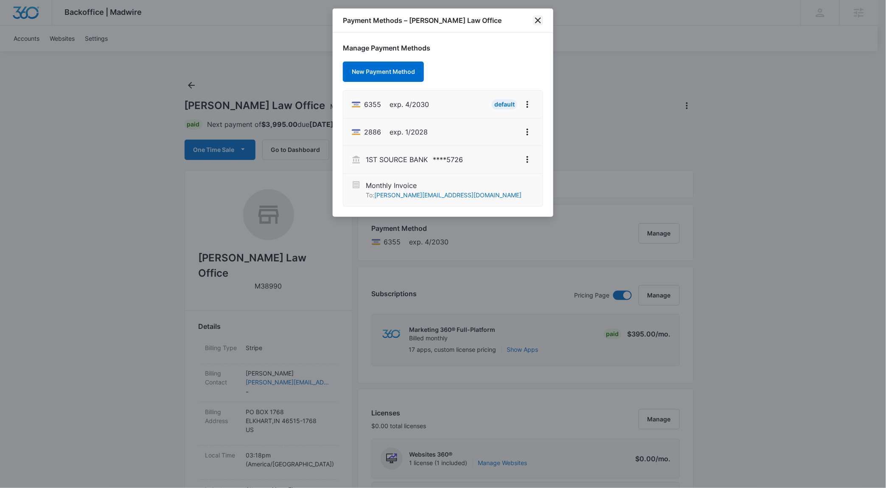
click at [540, 20] on icon "close" at bounding box center [538, 20] width 10 height 10
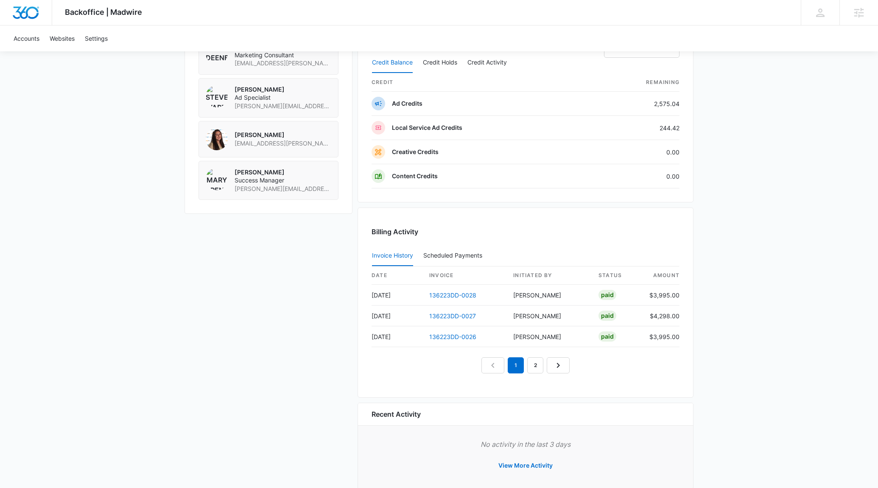
scroll to position [682, 0]
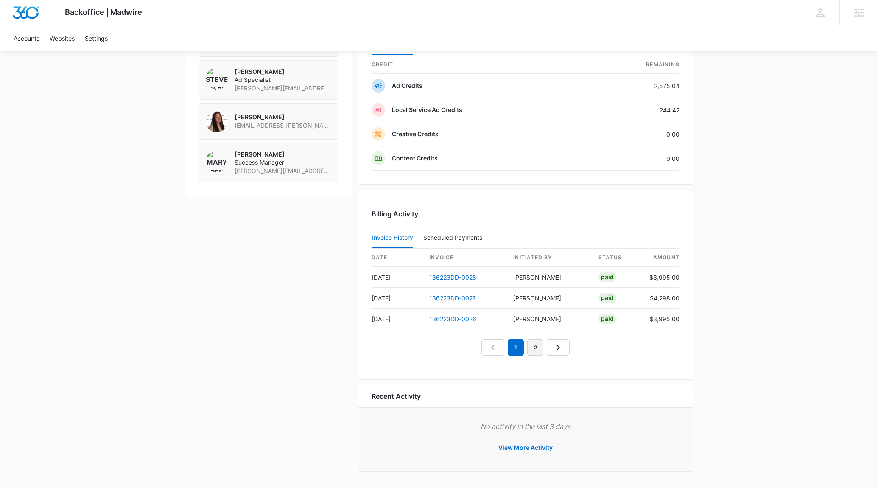
click at [533, 347] on link "2" at bounding box center [535, 347] width 16 height 16
click at [508, 344] on link "1" at bounding box center [506, 347] width 16 height 16
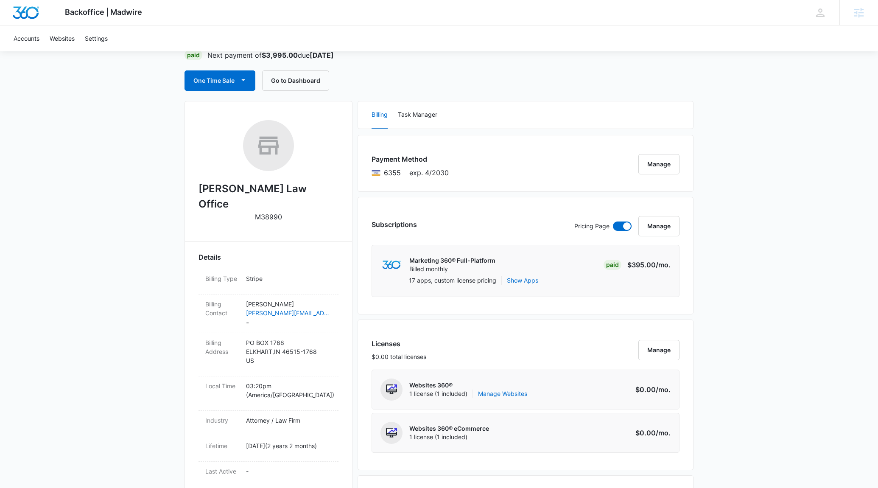
scroll to position [0, 0]
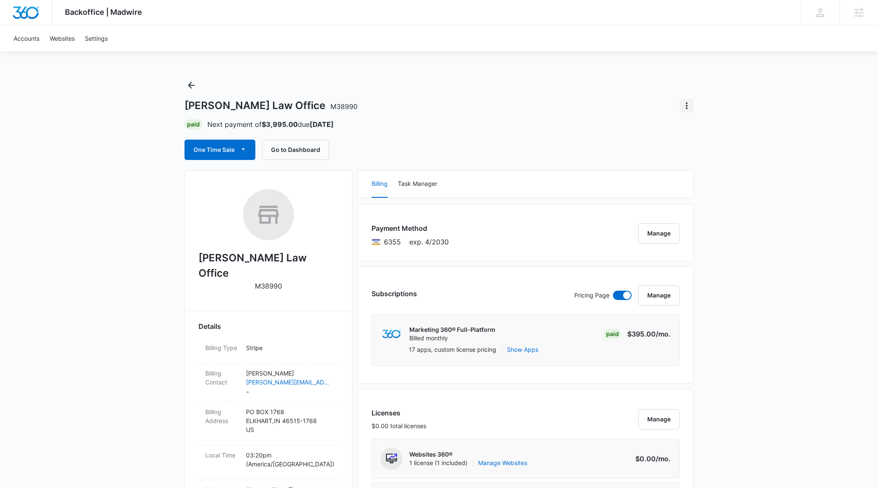
click at [685, 106] on icon "Actions" at bounding box center [687, 106] width 10 height 10
drag, startPoint x: 615, startPoint y: 116, endPoint x: 762, endPoint y: 117, distance: 146.8
click at [622, 113] on div "[PERSON_NAME] Law Office M38990 Paid Next payment of $3,995.00 due [DATE] One T…" at bounding box center [439, 118] width 509 height 81
click at [217, 155] on button "One Time Sale" at bounding box center [220, 150] width 71 height 20
click at [215, 176] on div "Run One-Time Payment" at bounding box center [244, 178] width 98 height 9
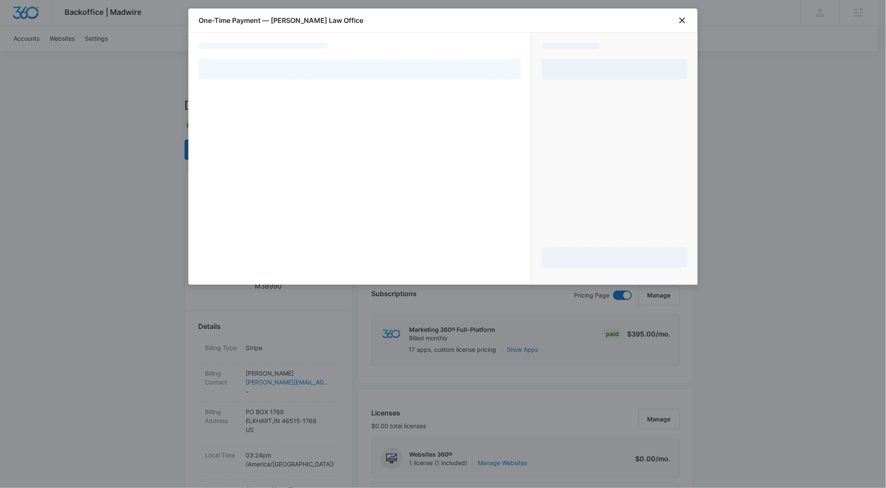
select select "pm_1REwMYA4n8RTgNjUQIdHGxVV"
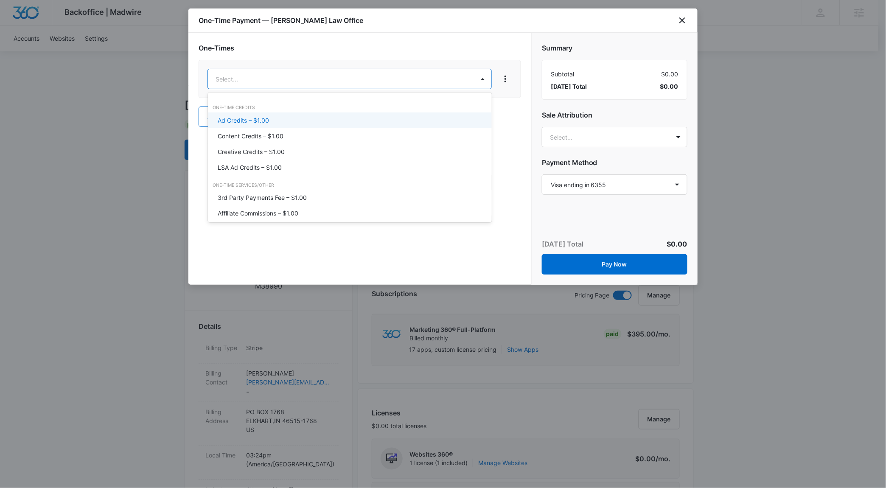
click at [260, 114] on div "Ad Credits – $1.00" at bounding box center [350, 120] width 284 height 16
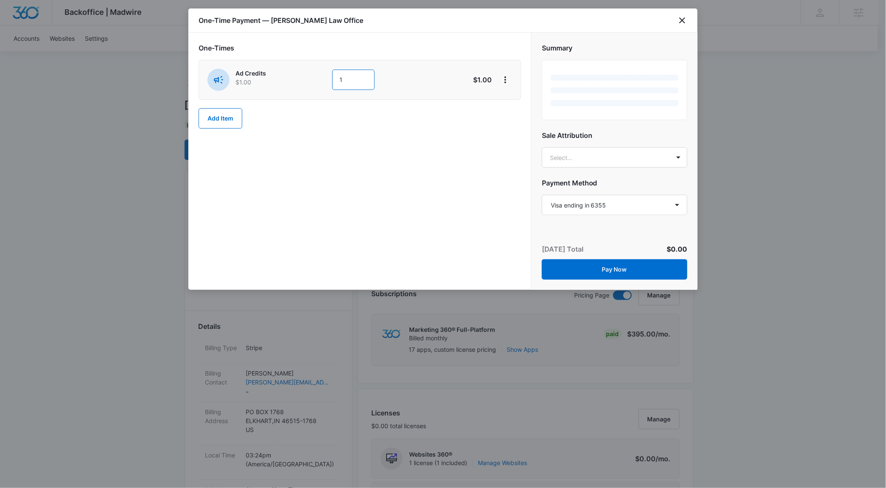
drag, startPoint x: 356, startPoint y: 72, endPoint x: 324, endPoint y: 74, distance: 32.3
click at [324, 74] on div "Ad Credits $1.00 1" at bounding box center [329, 80] width 244 height 22
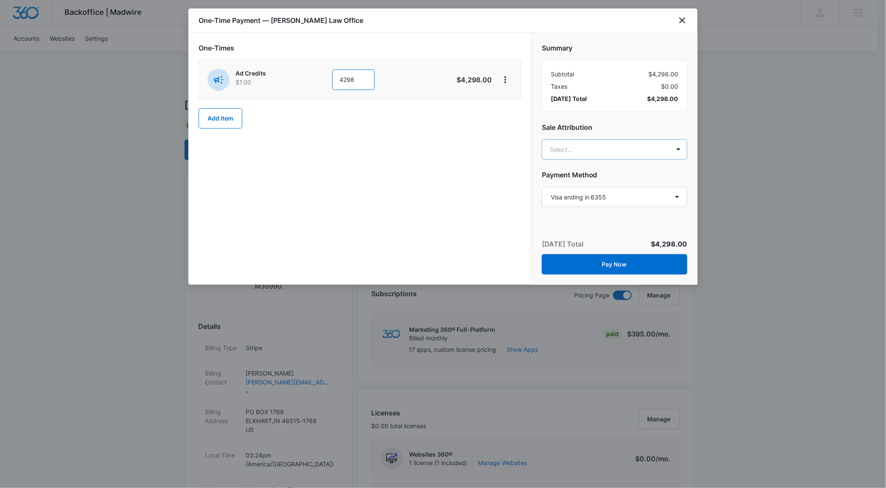
type input "4298"
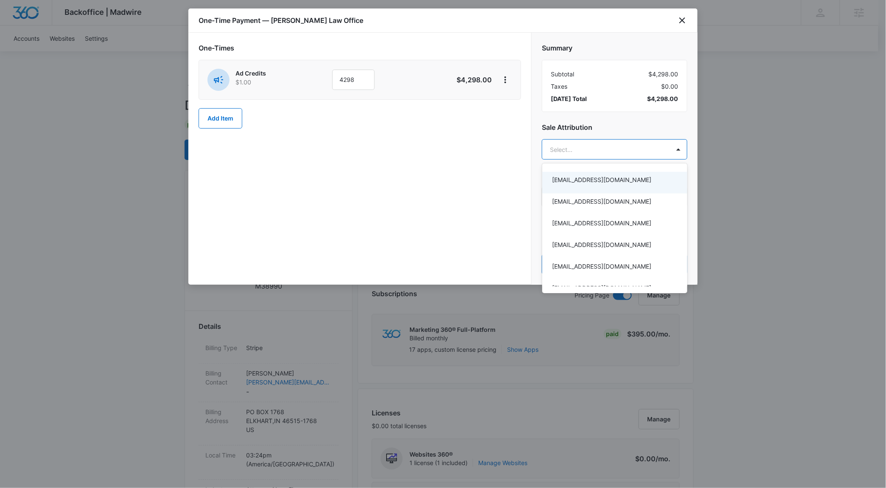
click at [493, 166] on div at bounding box center [443, 244] width 886 height 488
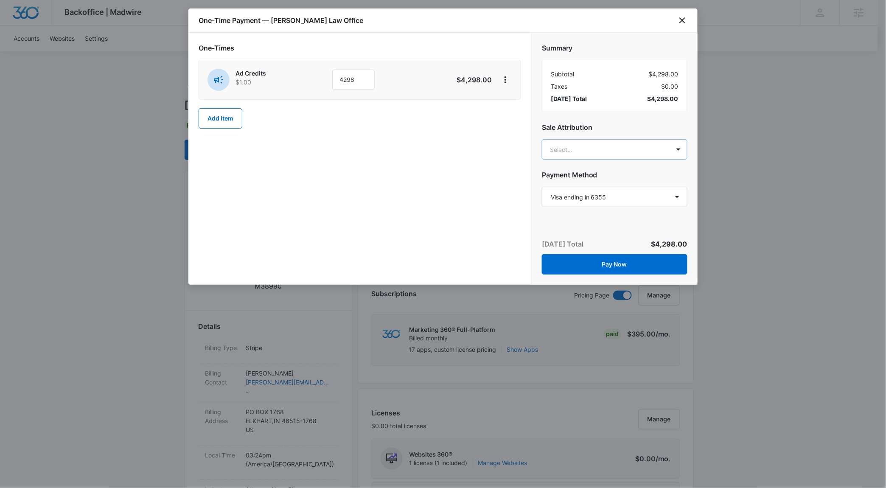
type input "[PERSON_NAME]"
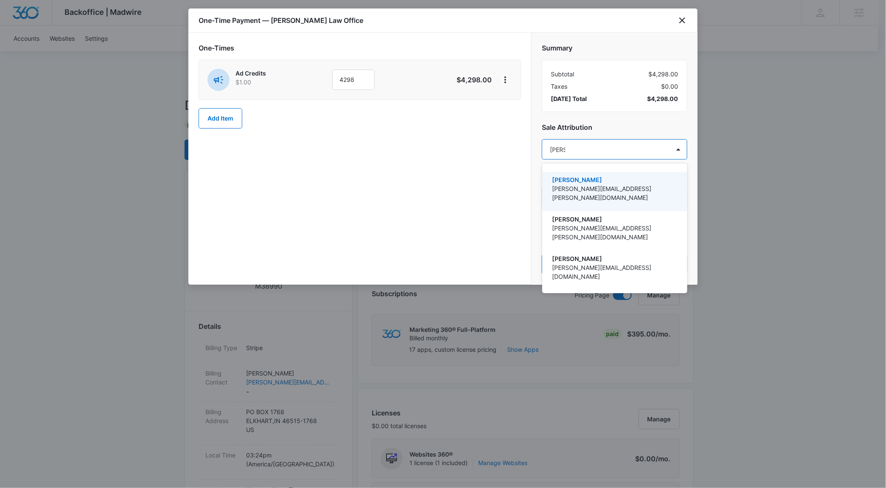
click at [629, 178] on p "[PERSON_NAME]" at bounding box center [613, 179] width 123 height 9
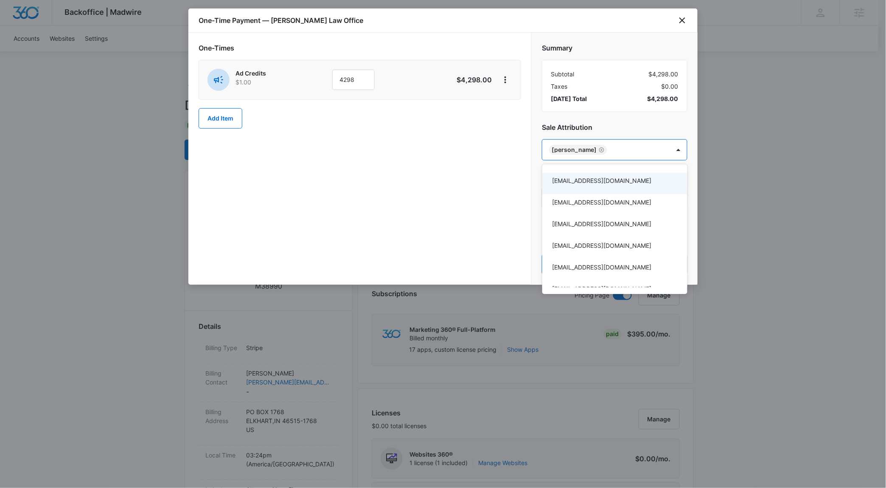
click at [432, 178] on div at bounding box center [443, 244] width 886 height 488
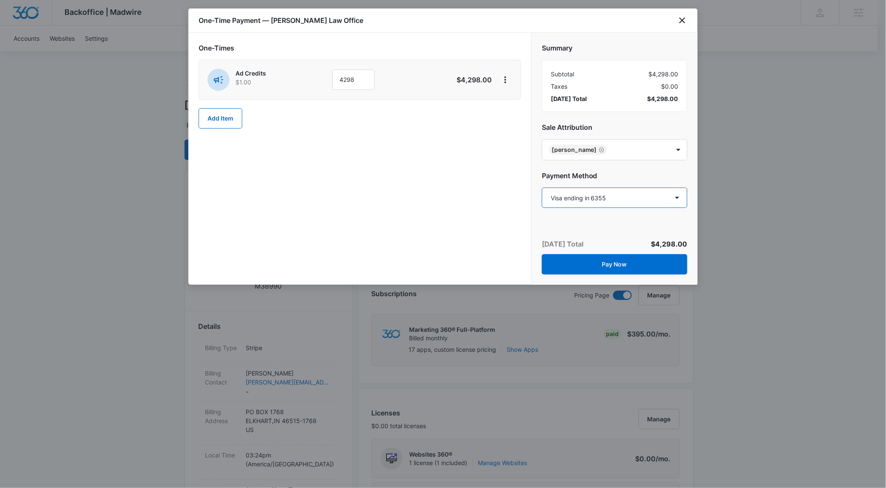
click at [579, 202] on select "Select a payment method Visa ending in 6355 Visa ending in 2886 1ST SOURCE BANK…" at bounding box center [615, 198] width 146 height 20
drag, startPoint x: 442, startPoint y: 25, endPoint x: 473, endPoint y: 281, distance: 257.7
click at [473, 281] on div "One-Time Payment — Chester Law Office One-Times Ad Credits $1.00 4298 $4,298.00…" at bounding box center [442, 146] width 509 height 276
click at [684, 19] on icon "close" at bounding box center [682, 20] width 6 height 6
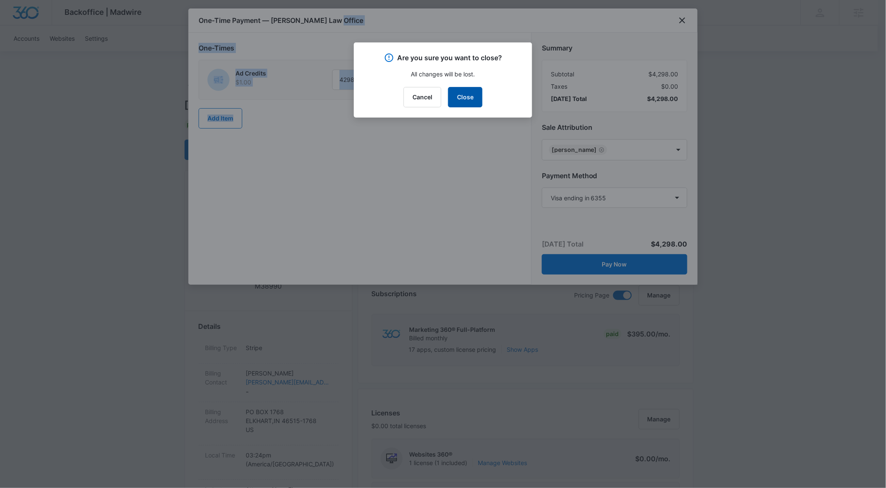
click at [470, 100] on button "Close" at bounding box center [465, 97] width 34 height 20
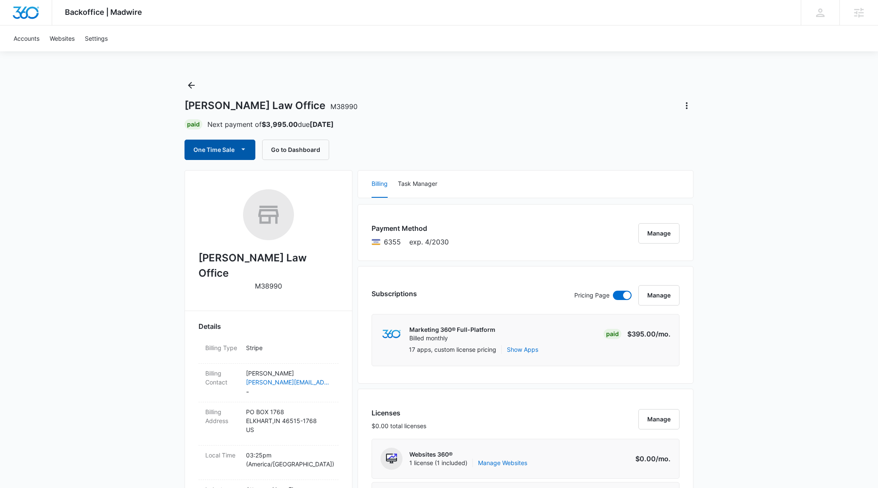
click at [211, 152] on button "One Time Sale" at bounding box center [220, 150] width 71 height 20
click at [251, 175] on div "Run One-Time Payment" at bounding box center [244, 178] width 98 height 9
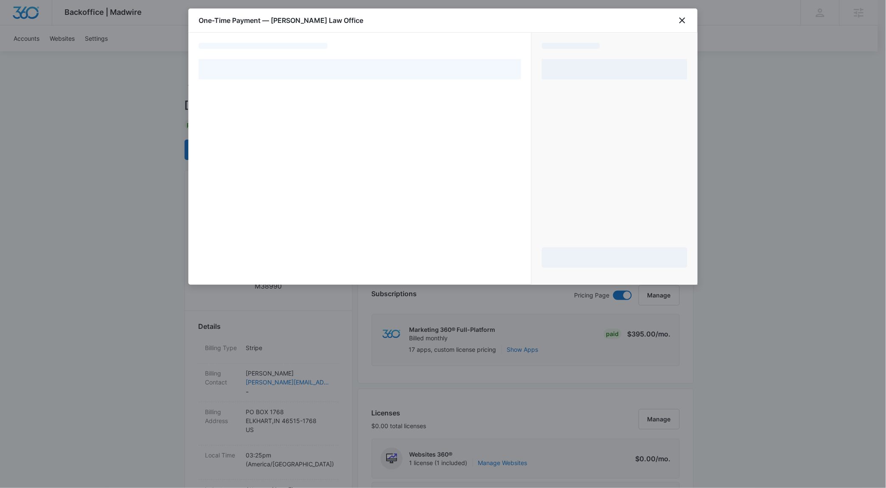
select select "pm_1REwMYA4n8RTgNjUQIdHGxVV"
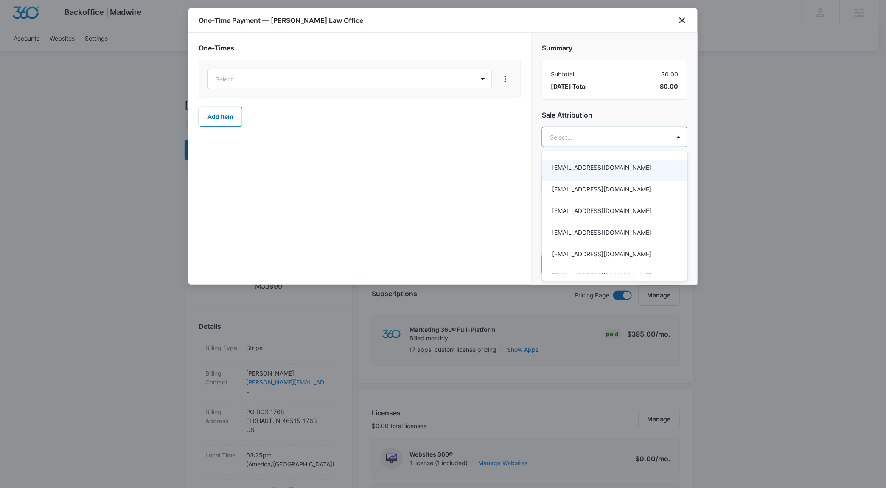
click at [428, 143] on div at bounding box center [443, 244] width 886 height 488
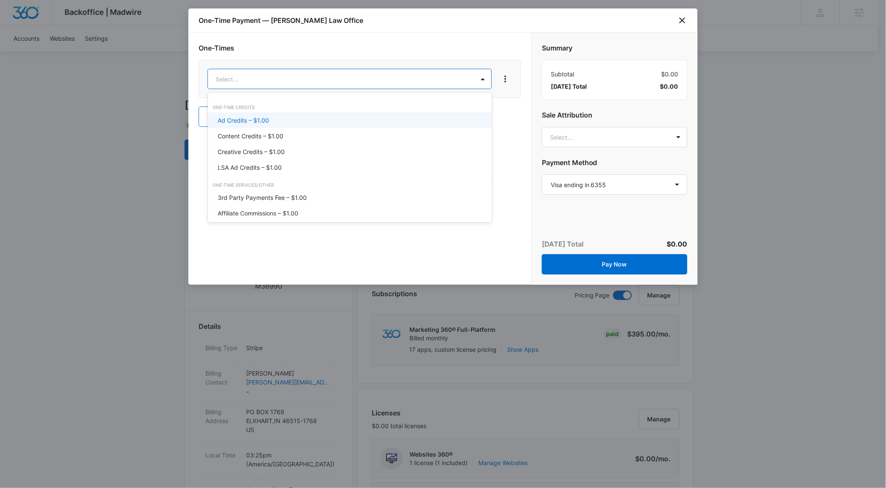
click at [258, 122] on p "Ad Credits – $1.00" at bounding box center [243, 120] width 51 height 9
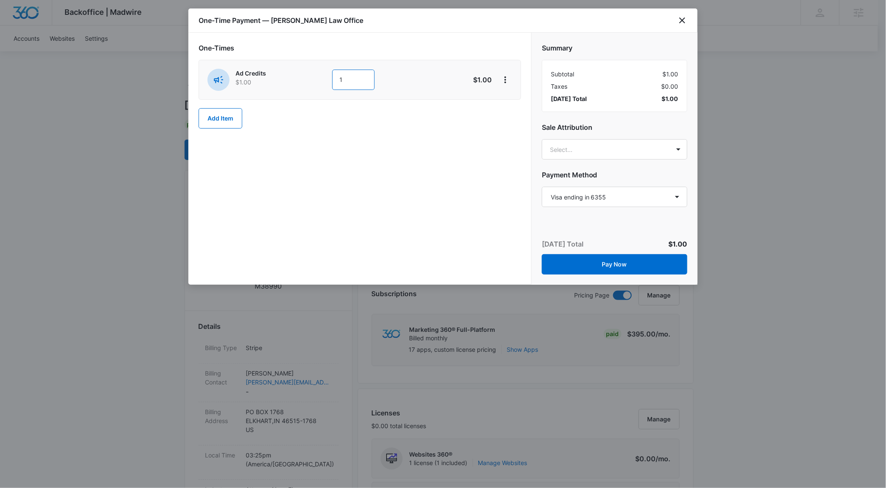
drag, startPoint x: 370, startPoint y: 82, endPoint x: 321, endPoint y: 75, distance: 49.7
click at [321, 75] on div "Ad Credits $1.00 1" at bounding box center [329, 80] width 244 height 22
type input "4298"
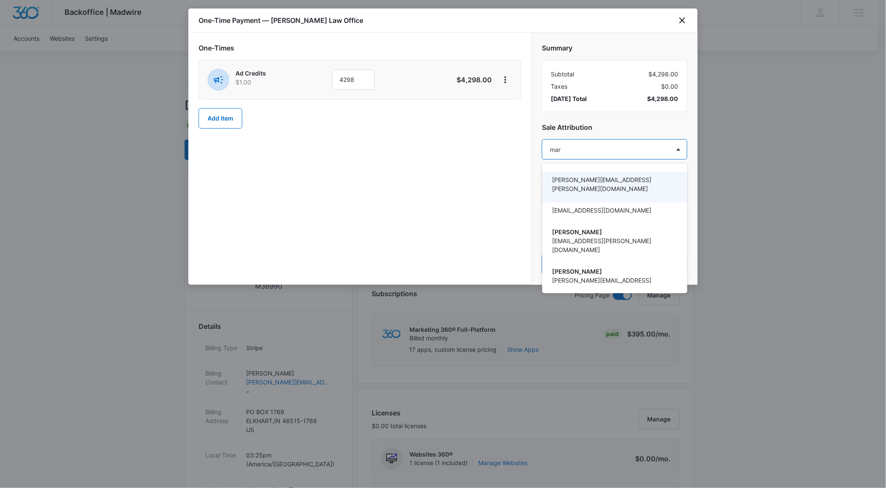
type input "mary"
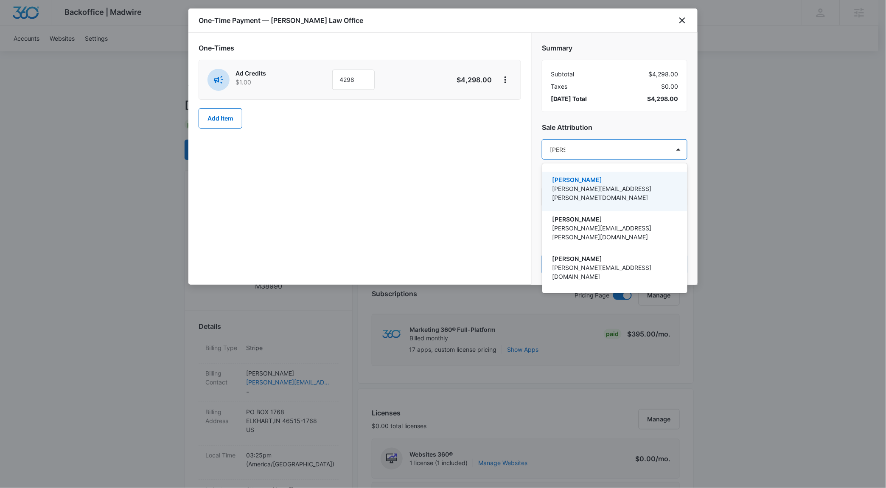
click at [623, 183] on p "[PERSON_NAME]" at bounding box center [613, 179] width 123 height 9
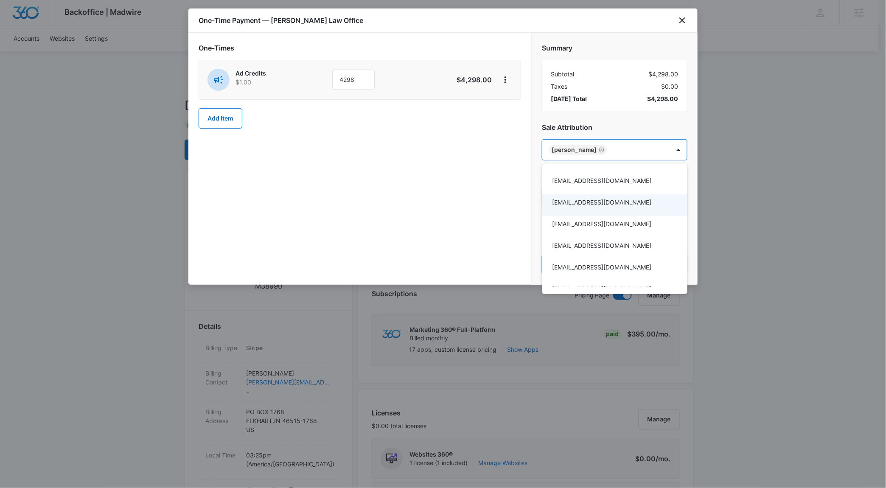
click at [451, 188] on div at bounding box center [443, 244] width 886 height 488
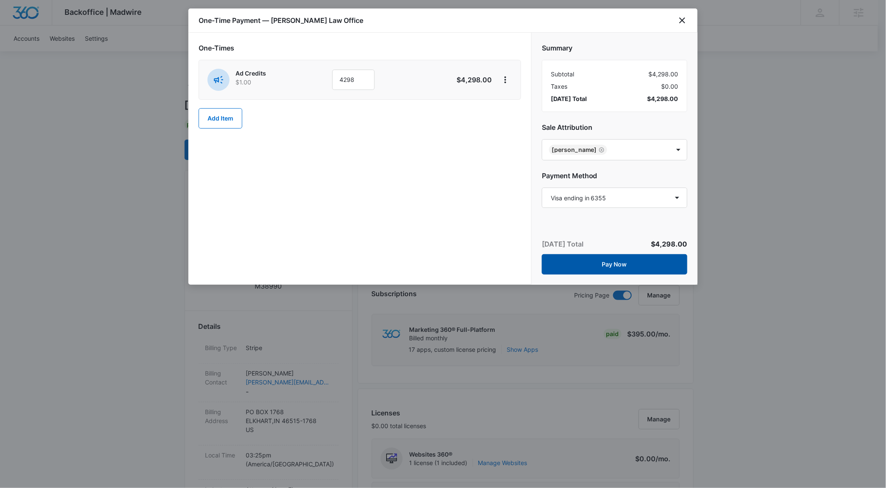
click at [565, 267] on button "Pay Now" at bounding box center [615, 264] width 146 height 20
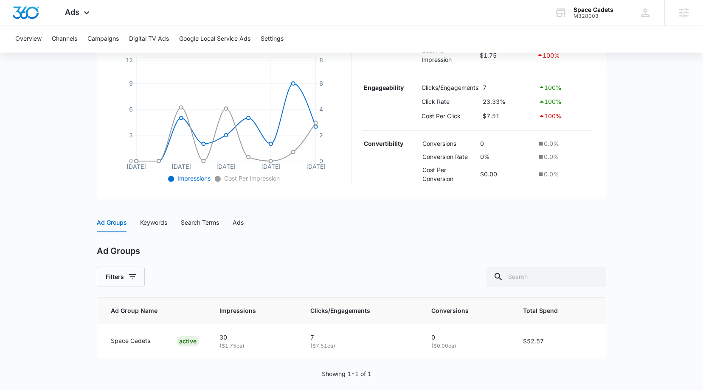
scroll to position [199, 0]
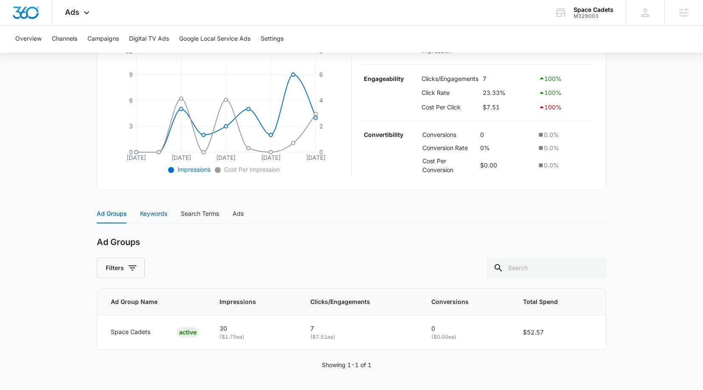
click at [161, 213] on div "Keywords" at bounding box center [153, 213] width 27 height 9
click at [214, 212] on div "Search Terms" at bounding box center [200, 213] width 38 height 9
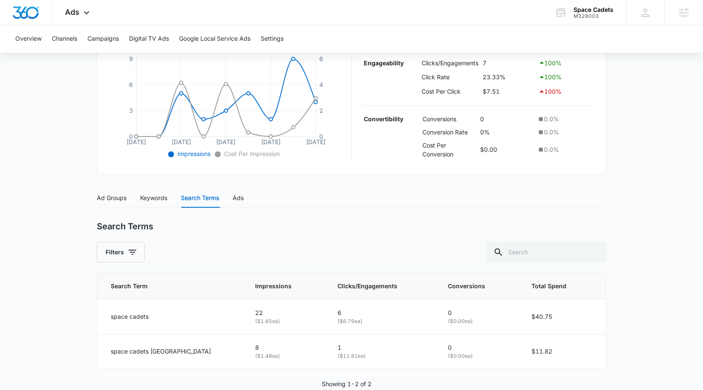
scroll to position [234, 0]
